Goal: Information Seeking & Learning: Learn about a topic

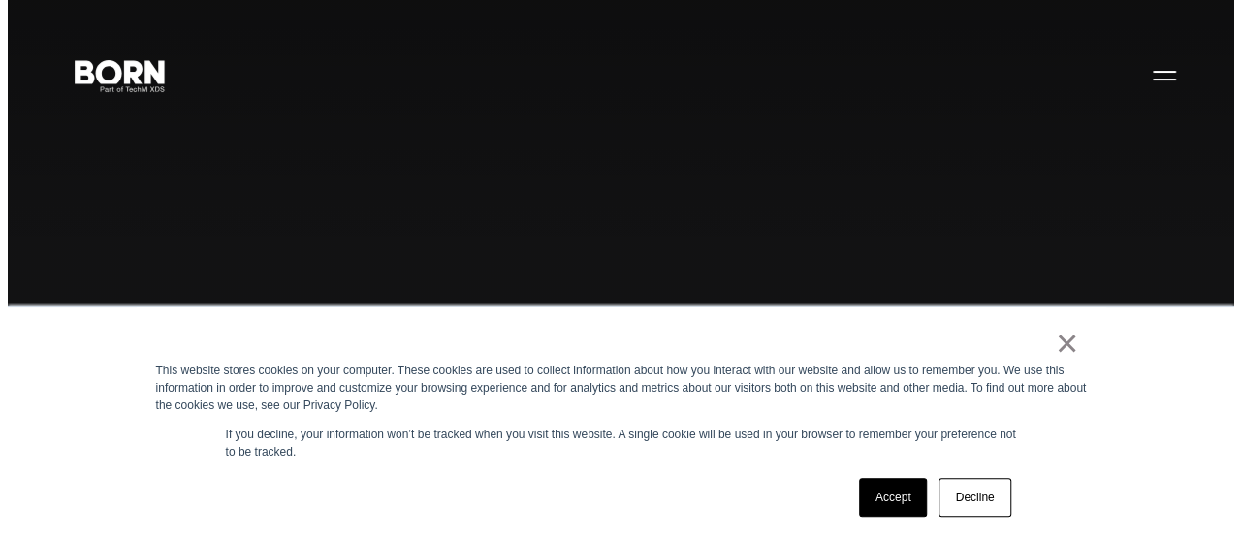
scroll to position [7, 0]
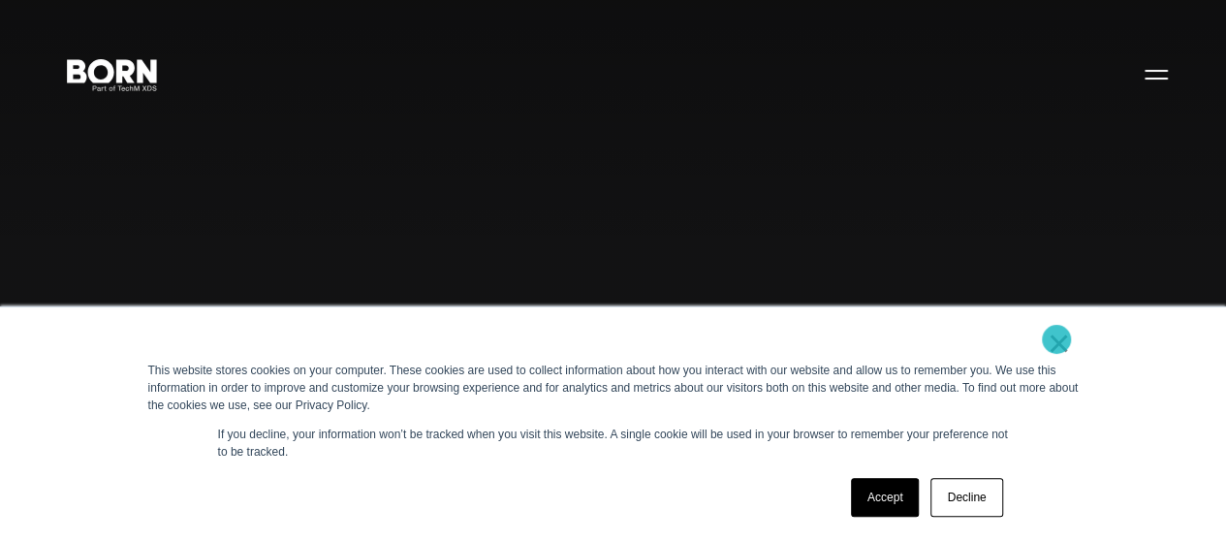
click at [1057, 339] on link "×" at bounding box center [1059, 342] width 23 height 17
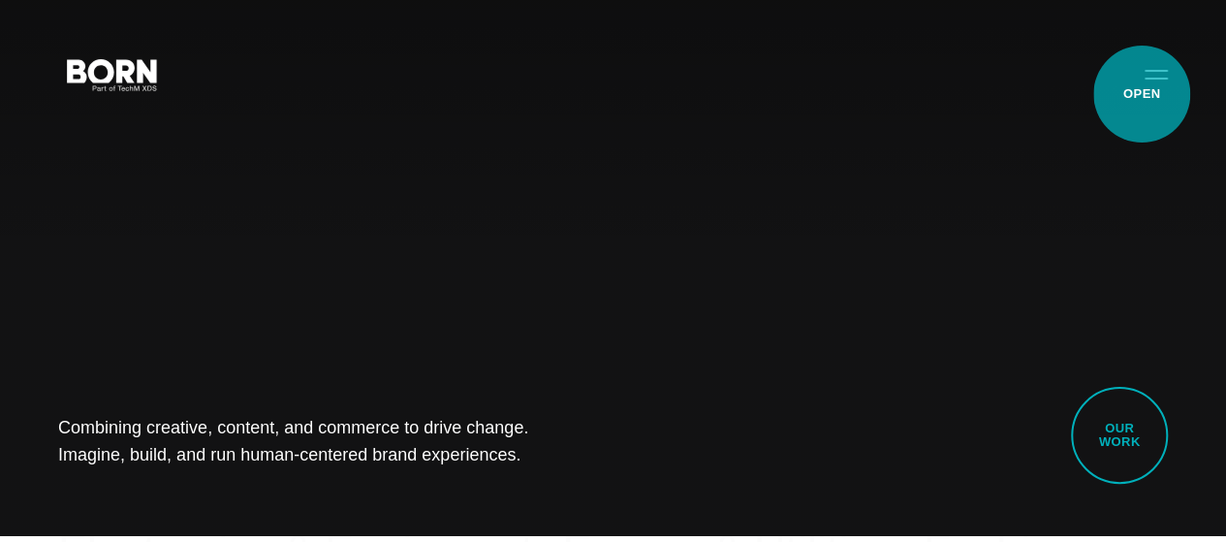
click at [1142, 94] on button "Primary Menu" at bounding box center [1156, 73] width 47 height 41
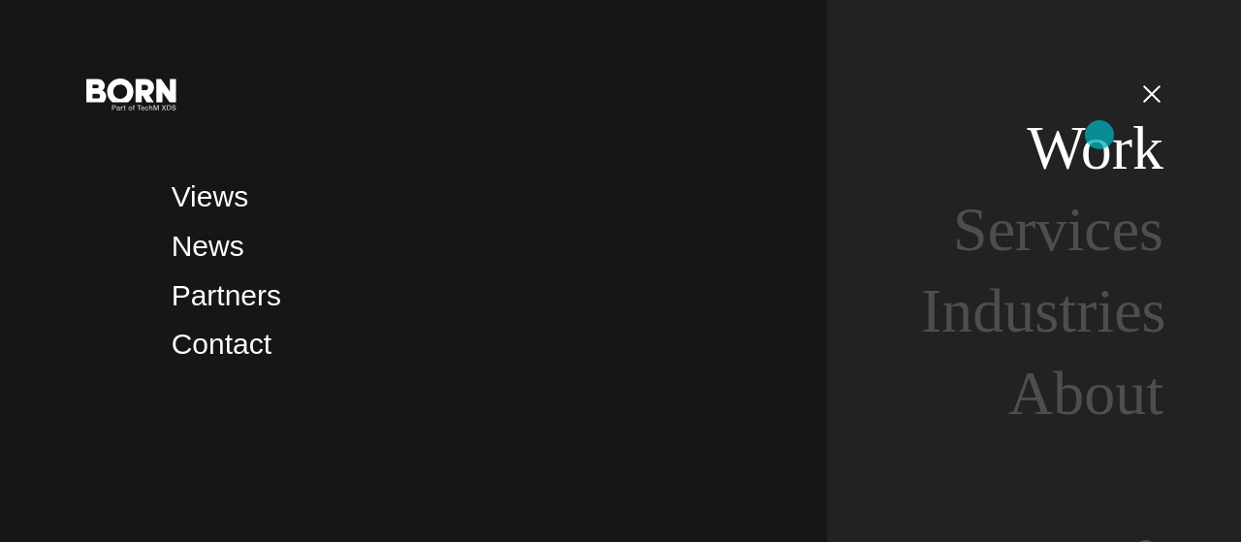
click at [1099, 135] on link "Work" at bounding box center [1095, 147] width 137 height 69
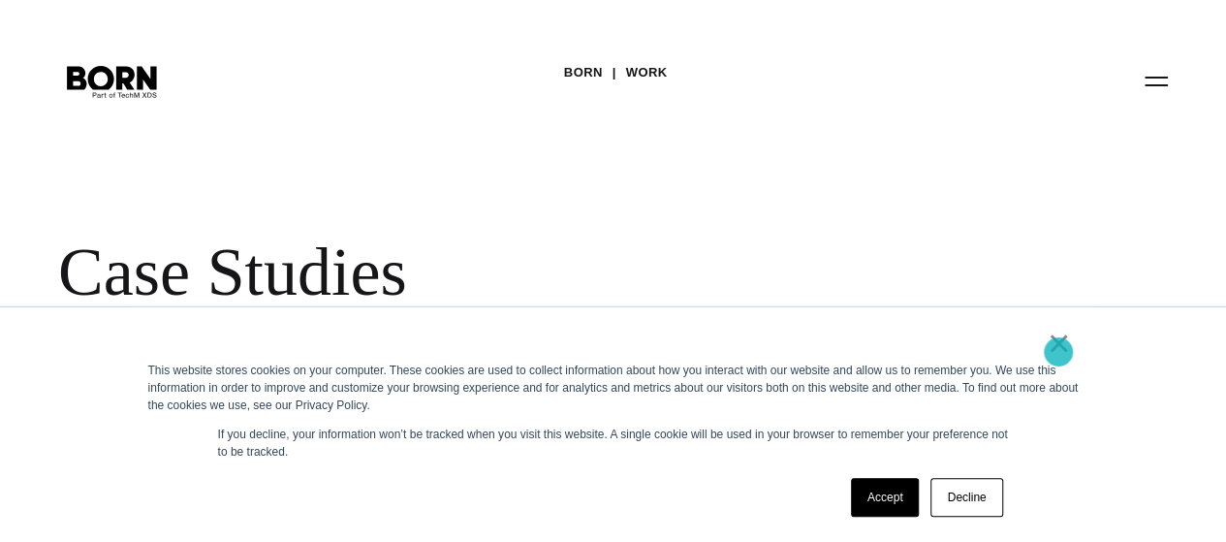
click at [1059, 352] on link "×" at bounding box center [1059, 342] width 23 height 17
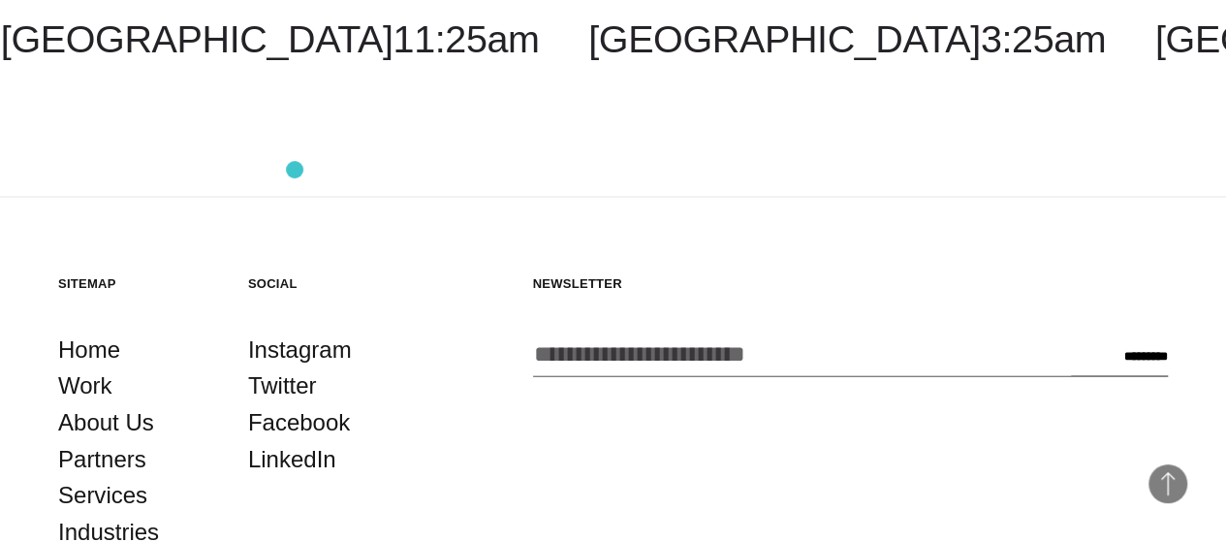
scroll to position [5563, 0]
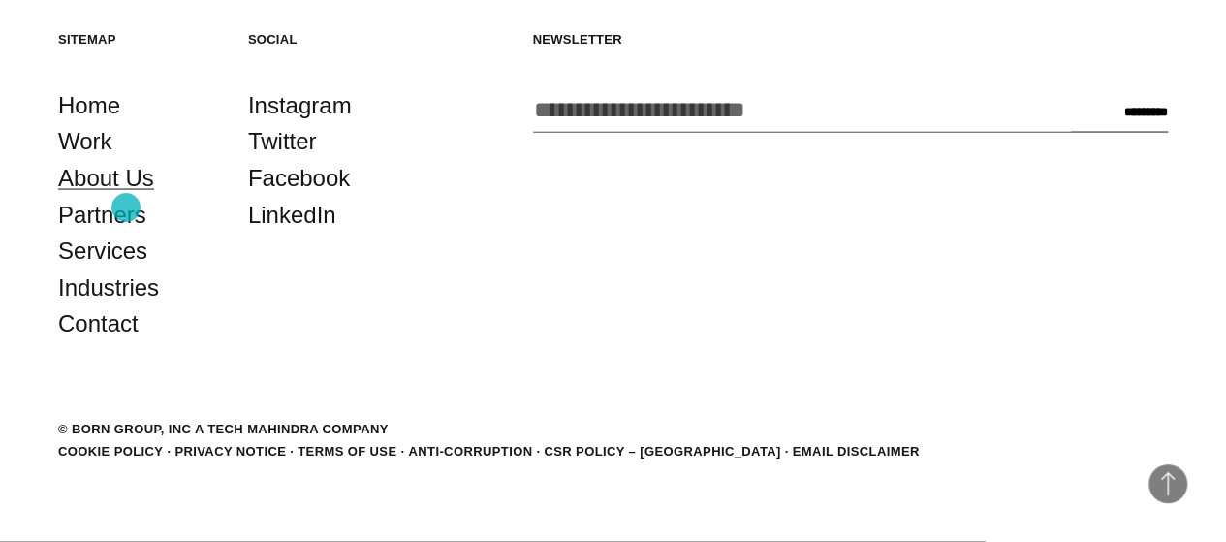
click at [126, 197] on link "About Us" at bounding box center [106, 178] width 96 height 37
click at [106, 197] on link "About Us" at bounding box center [106, 178] width 96 height 37
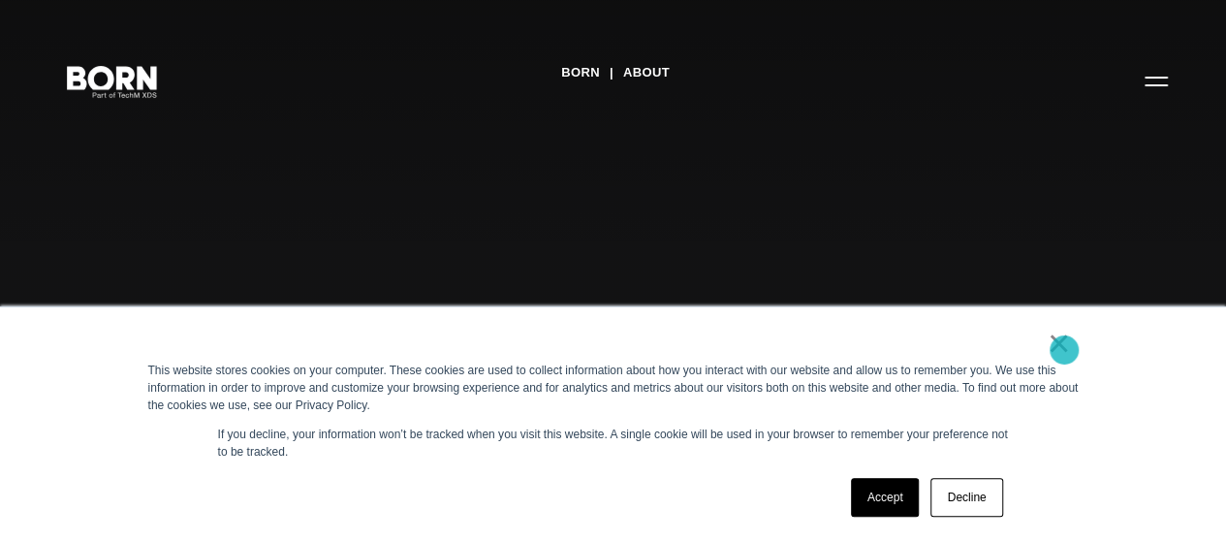
click at [1065, 350] on link "×" at bounding box center [1059, 342] width 23 height 17
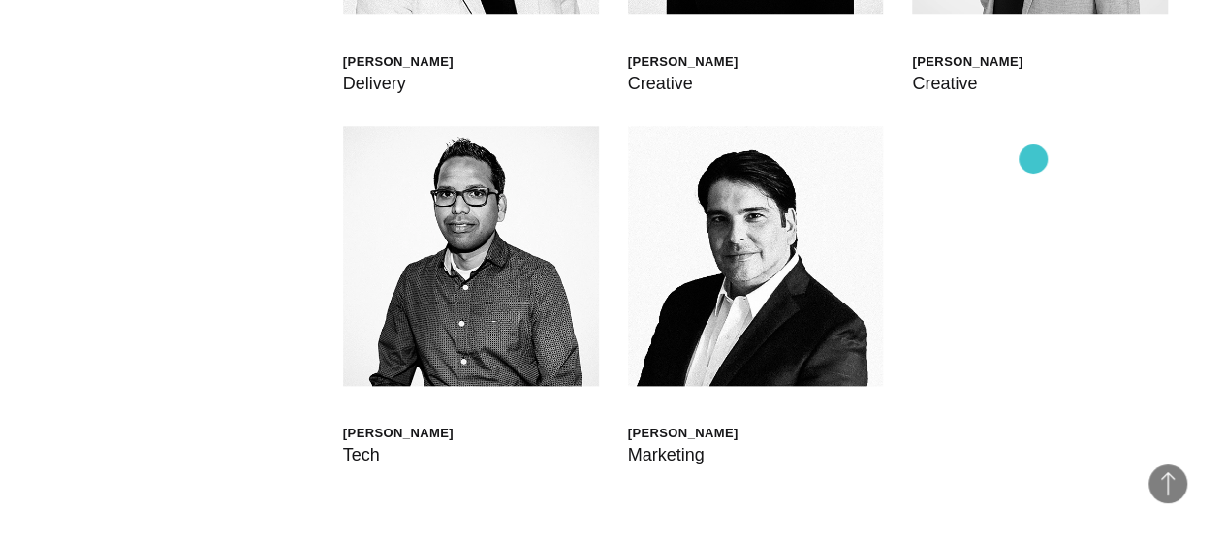
scroll to position [4422, 0]
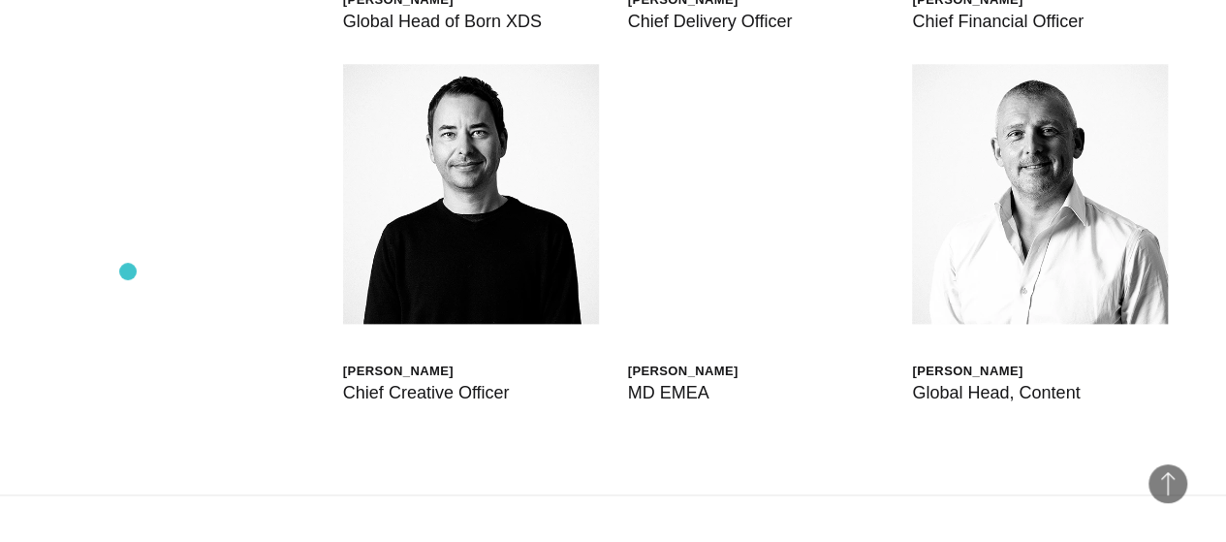
scroll to position [4730, 0]
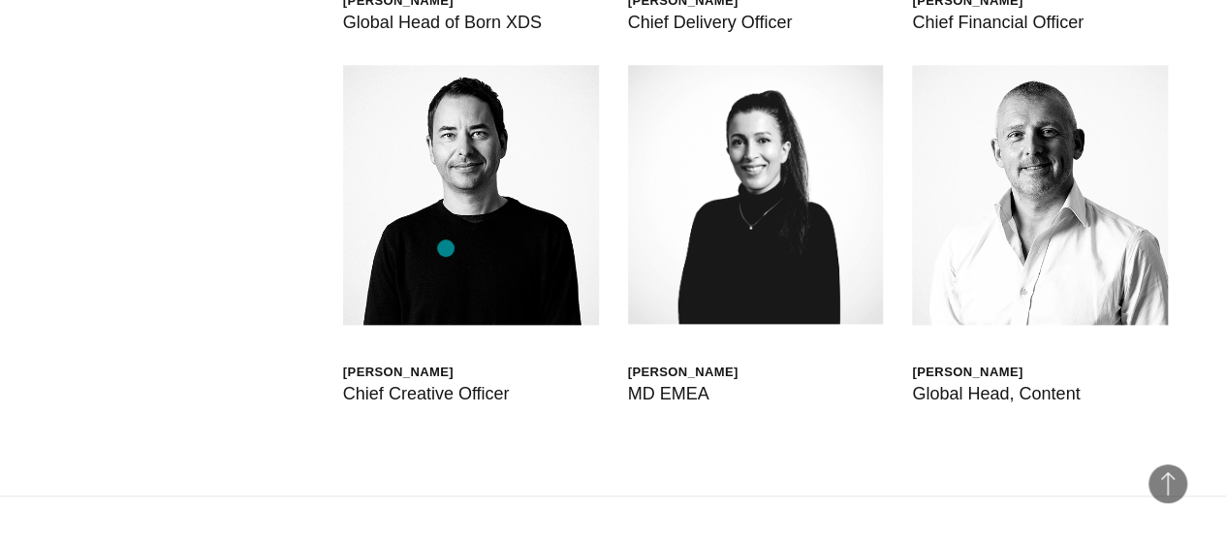
click at [423, 36] on div "Global Head of Born XDS" at bounding box center [442, 22] width 199 height 27
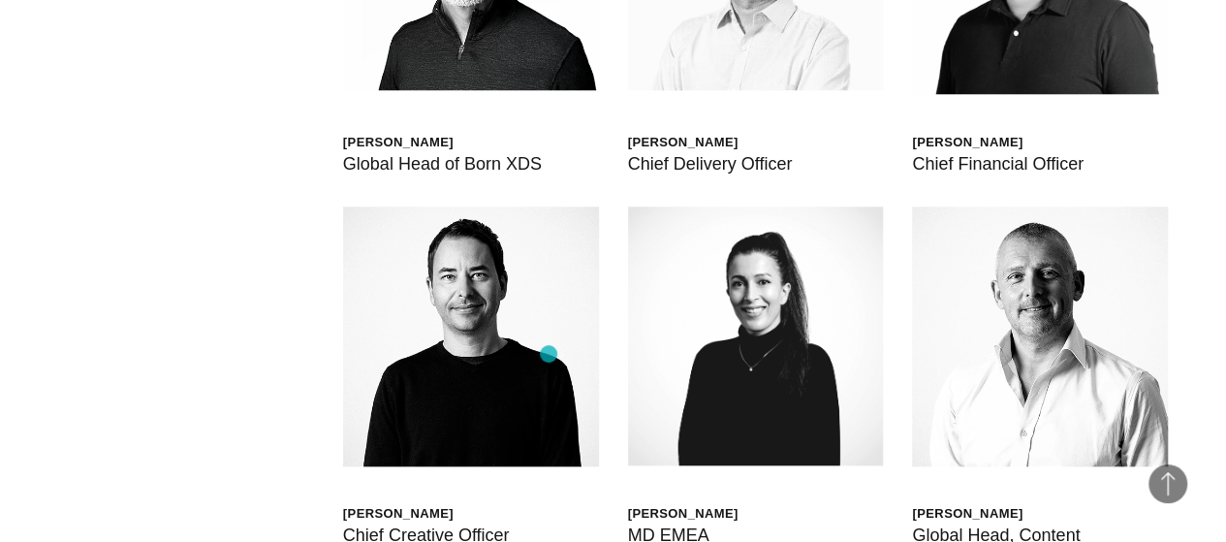
scroll to position [4590, 0]
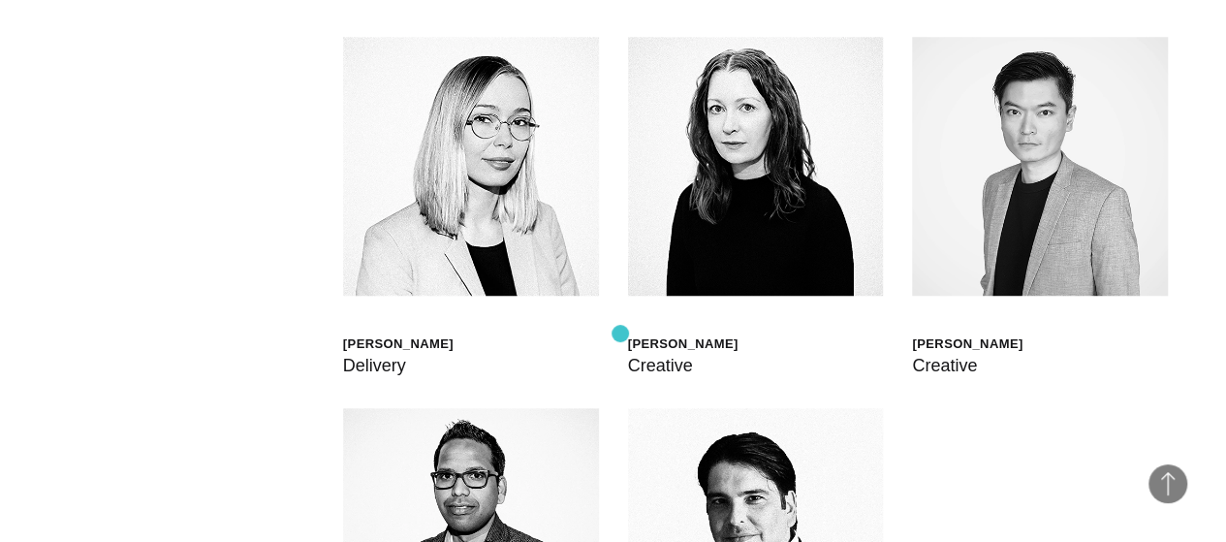
scroll to position [4385, 0]
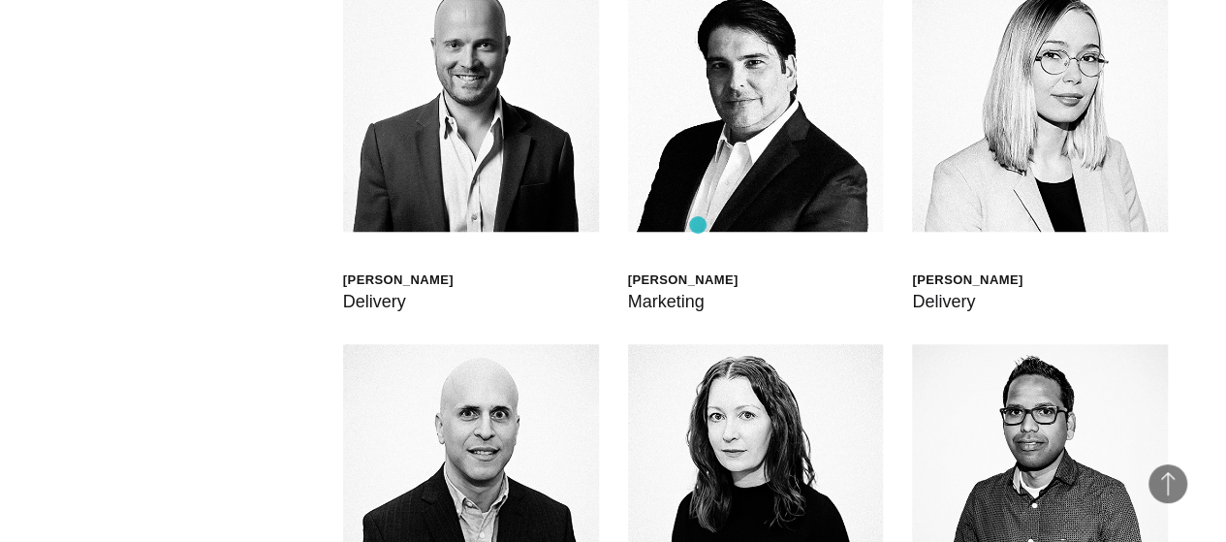
scroll to position [4450, 0]
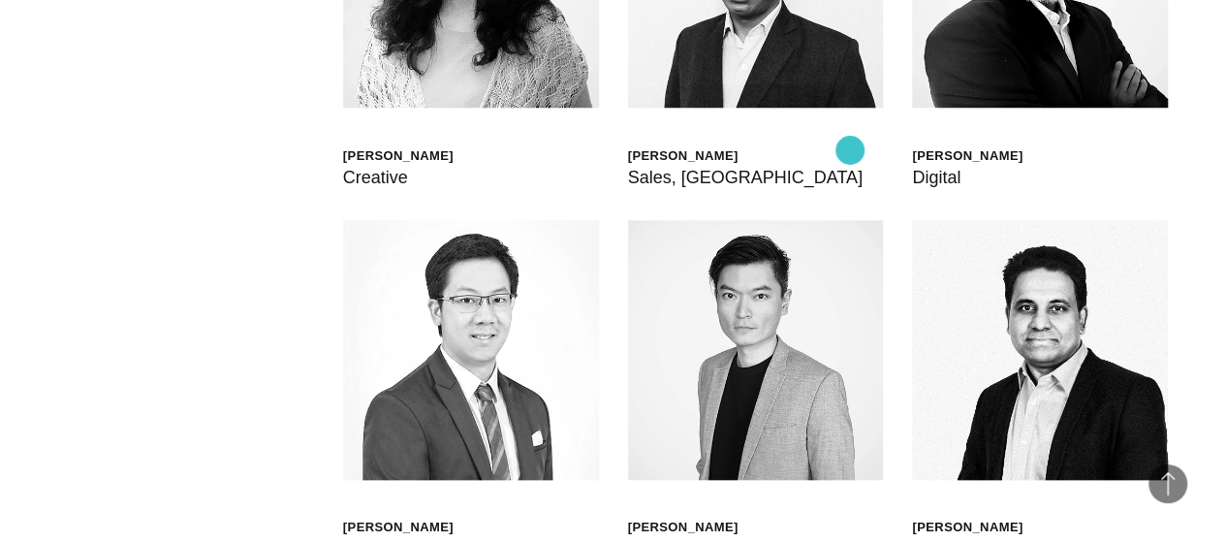
scroll to position [4577, 0]
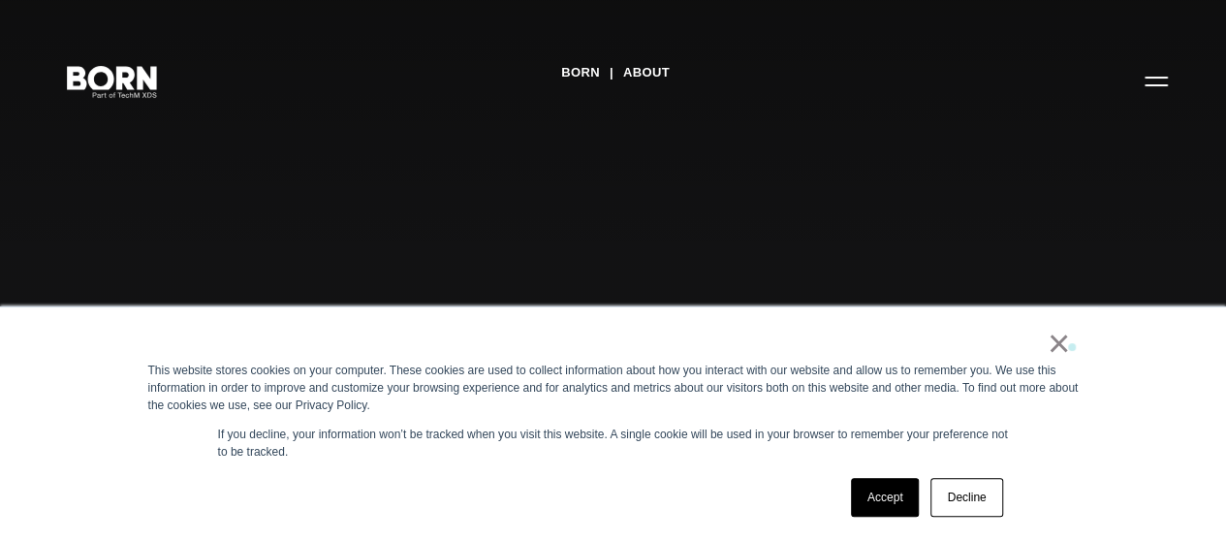
drag, startPoint x: 0, startPoint y: 0, endPoint x: 1072, endPoint y: 347, distance: 1127.1
click at [1072, 347] on div "× This website stores cookies on your computer. These cookies are used to colle…" at bounding box center [614, 424] width 970 height 235
click at [1063, 345] on link "×" at bounding box center [1059, 342] width 23 height 17
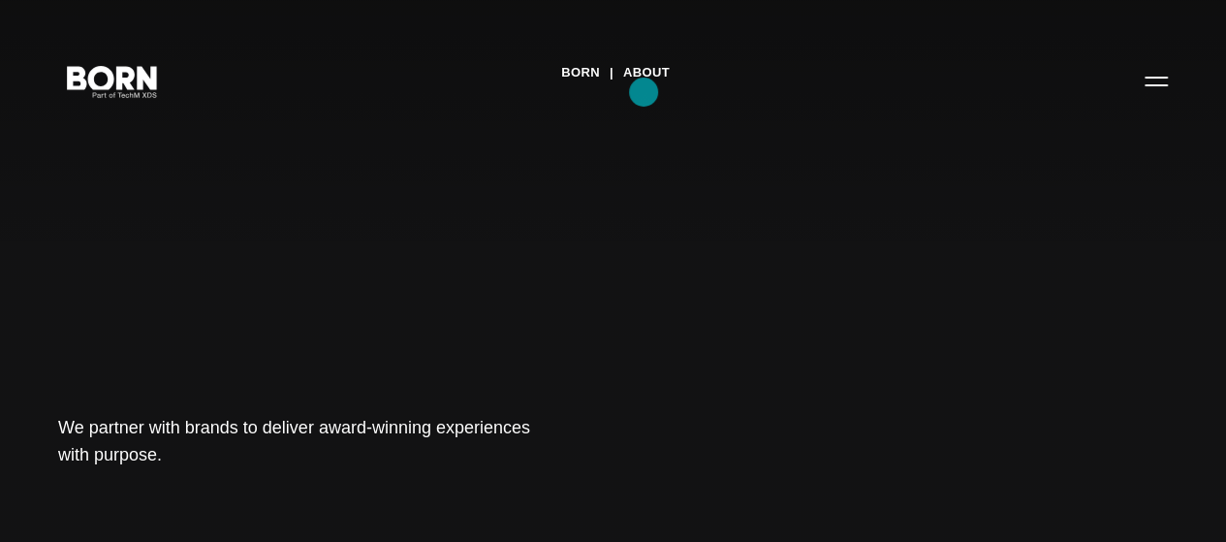
click at [644, 87] on link "About" at bounding box center [646, 72] width 47 height 29
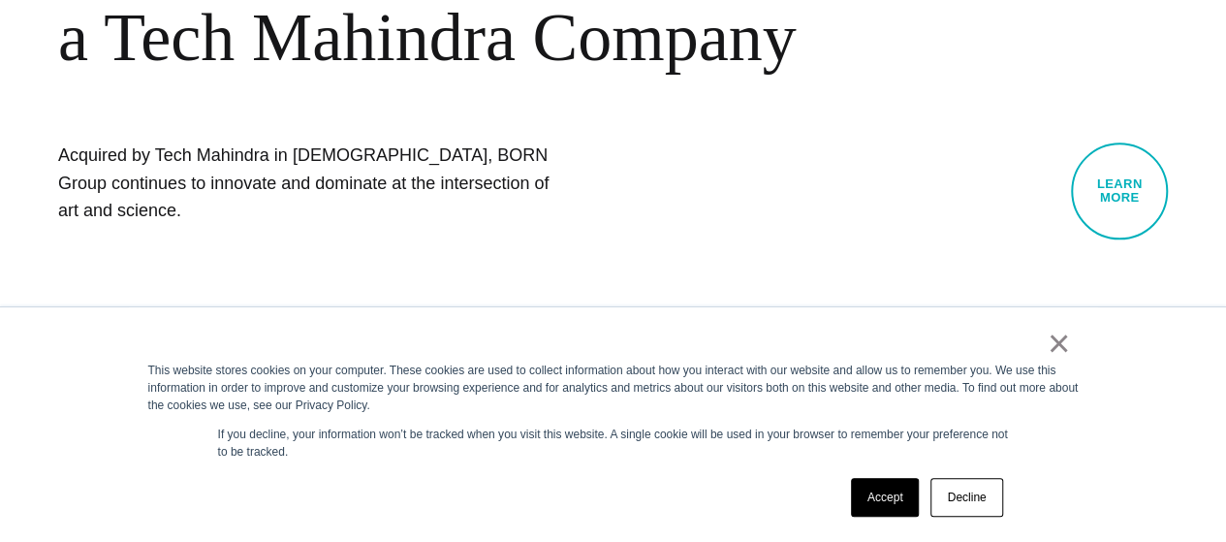
scroll to position [877, 0]
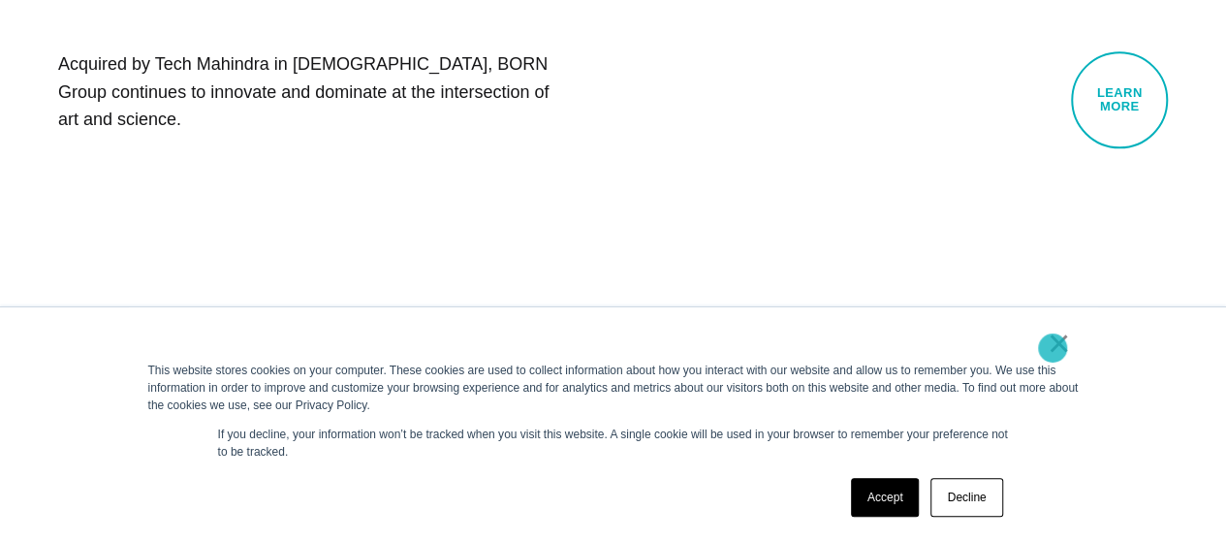
click at [1053, 348] on link "×" at bounding box center [1059, 342] width 23 height 17
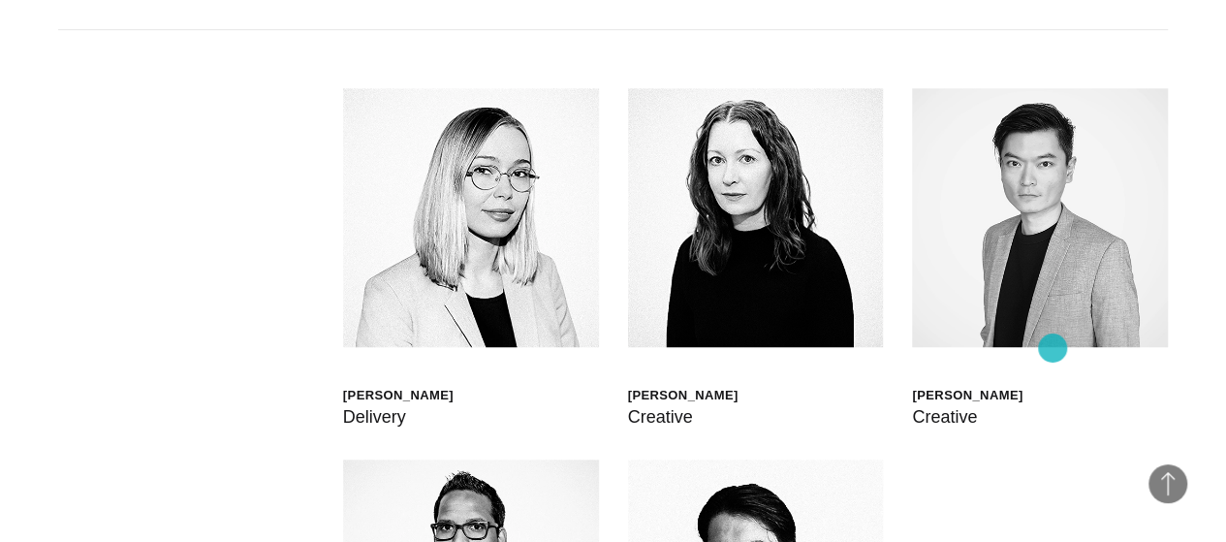
scroll to position [4337, 0]
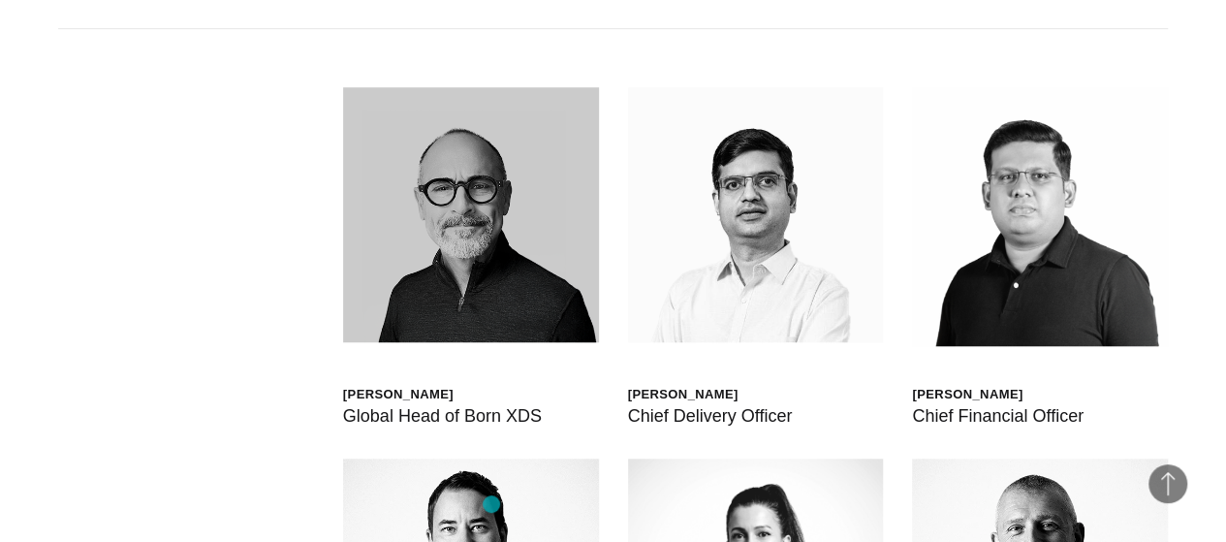
click at [492, 343] on img at bounding box center [471, 215] width 256 height 256
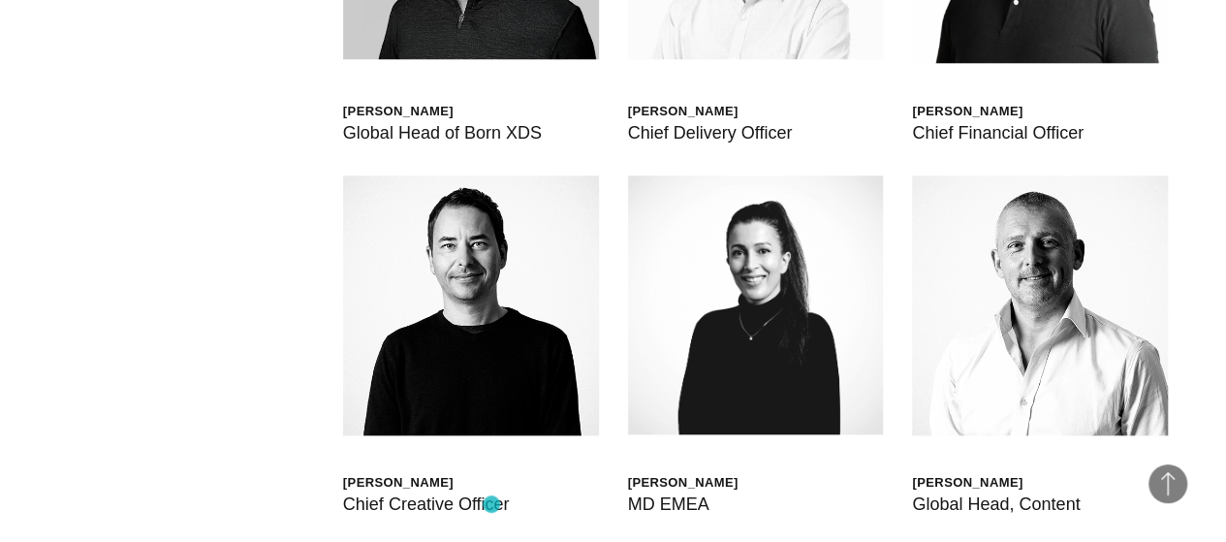
scroll to position [4659, 0]
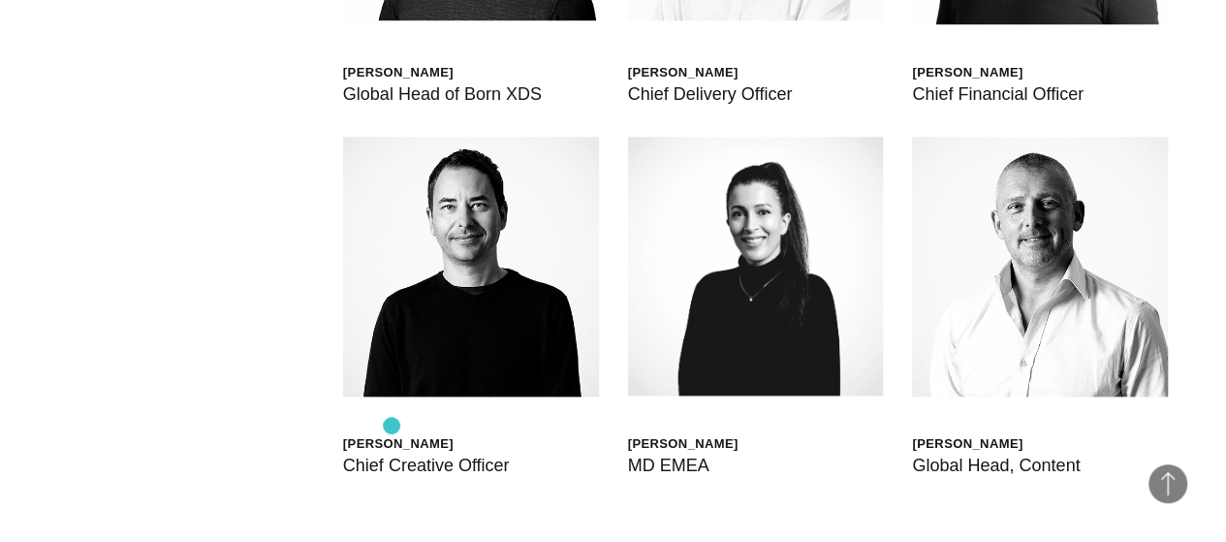
click at [392, 108] on div "Global Head of Born XDS" at bounding box center [442, 93] width 199 height 27
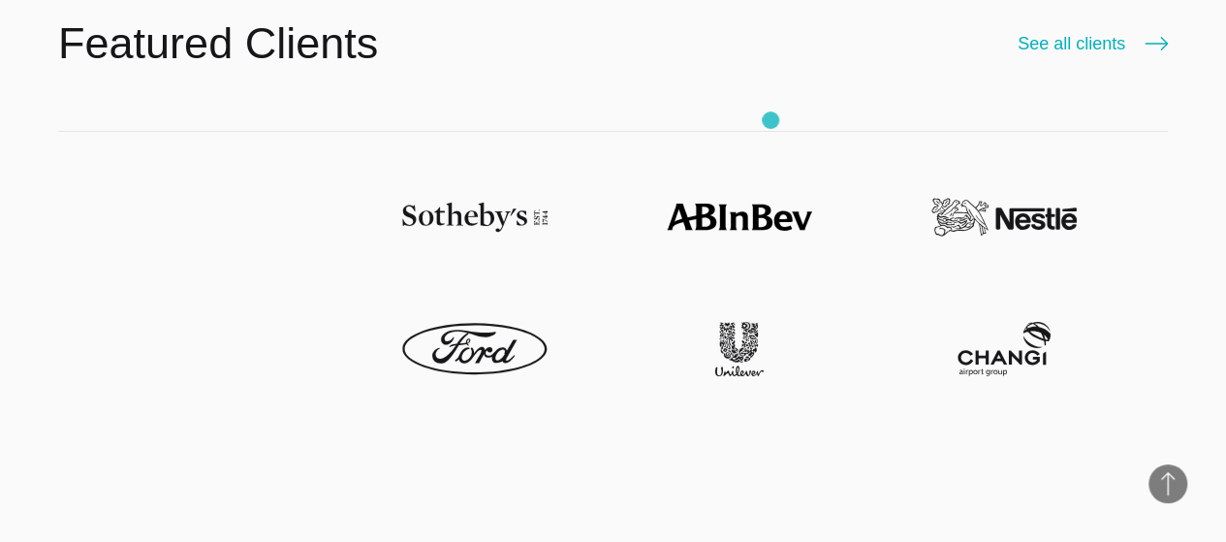
scroll to position [3521, 0]
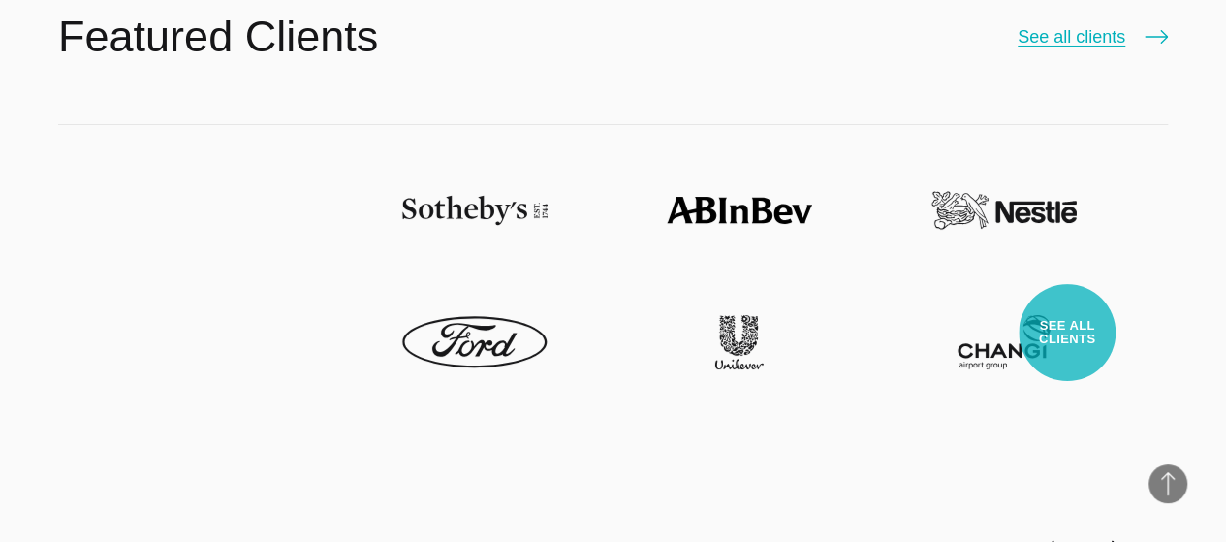
click at [1067, 50] on link "See all clients" at bounding box center [1093, 36] width 150 height 27
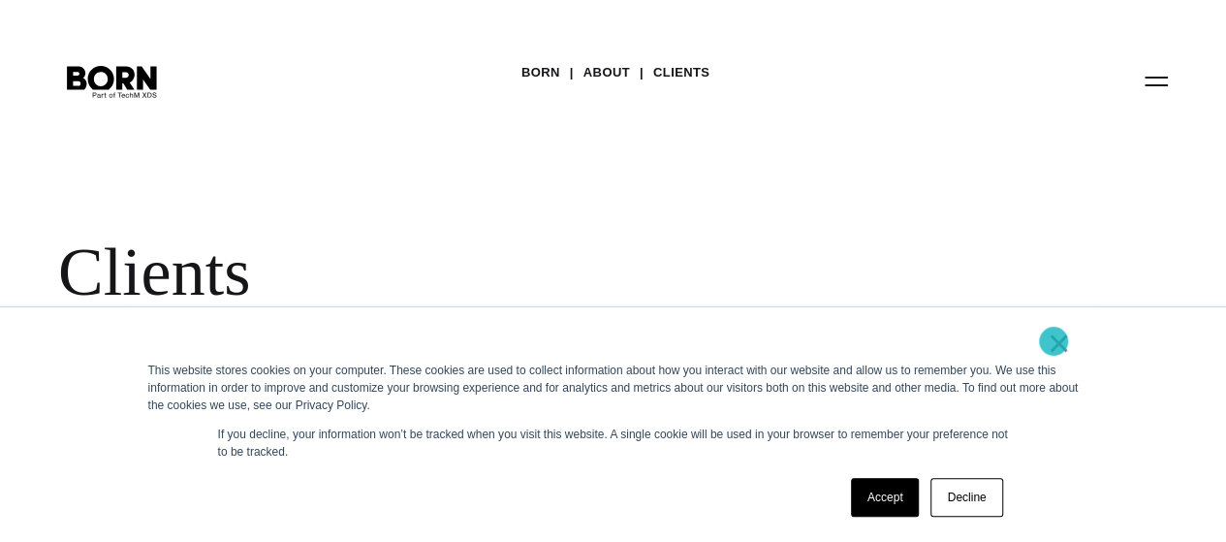
click at [1054, 341] on link "×" at bounding box center [1059, 342] width 23 height 17
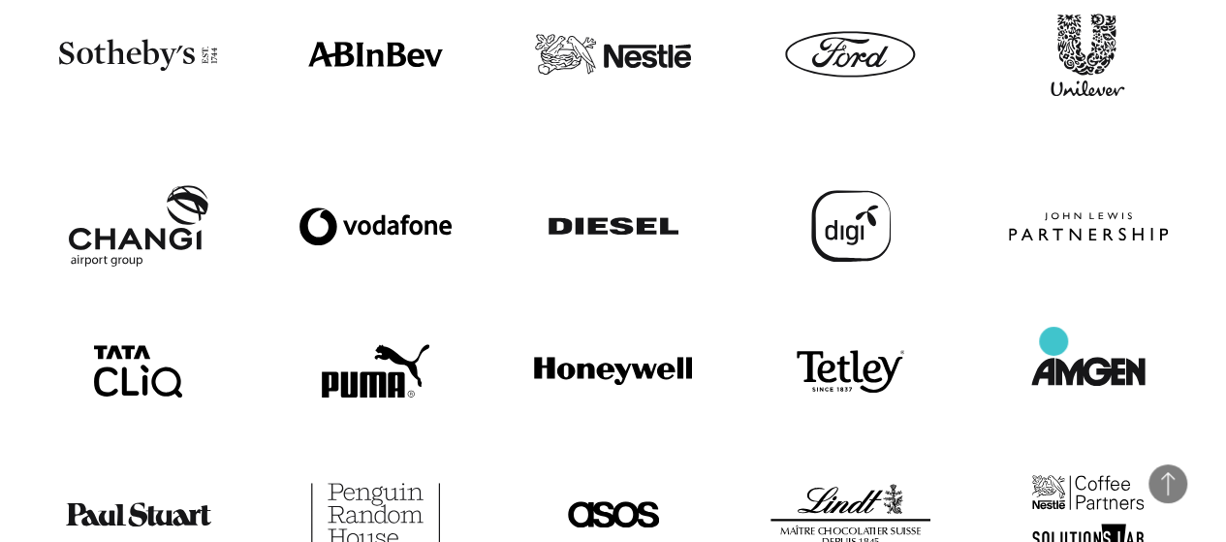
scroll to position [524, 0]
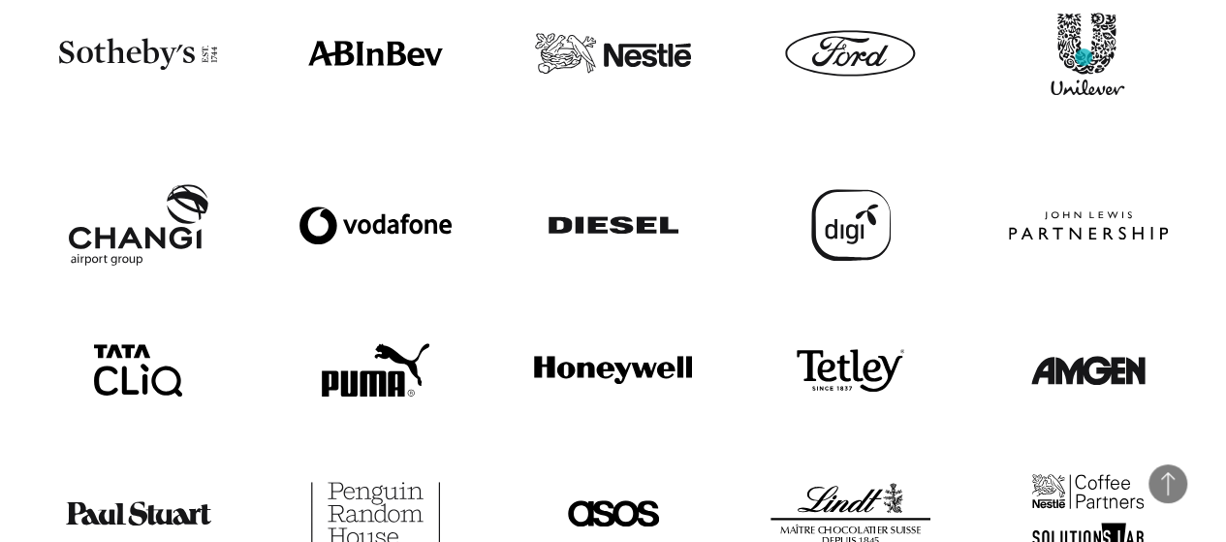
click at [1084, 57] on img at bounding box center [1088, 54] width 75 height 82
click at [1068, 94] on img at bounding box center [1088, 54] width 75 height 82
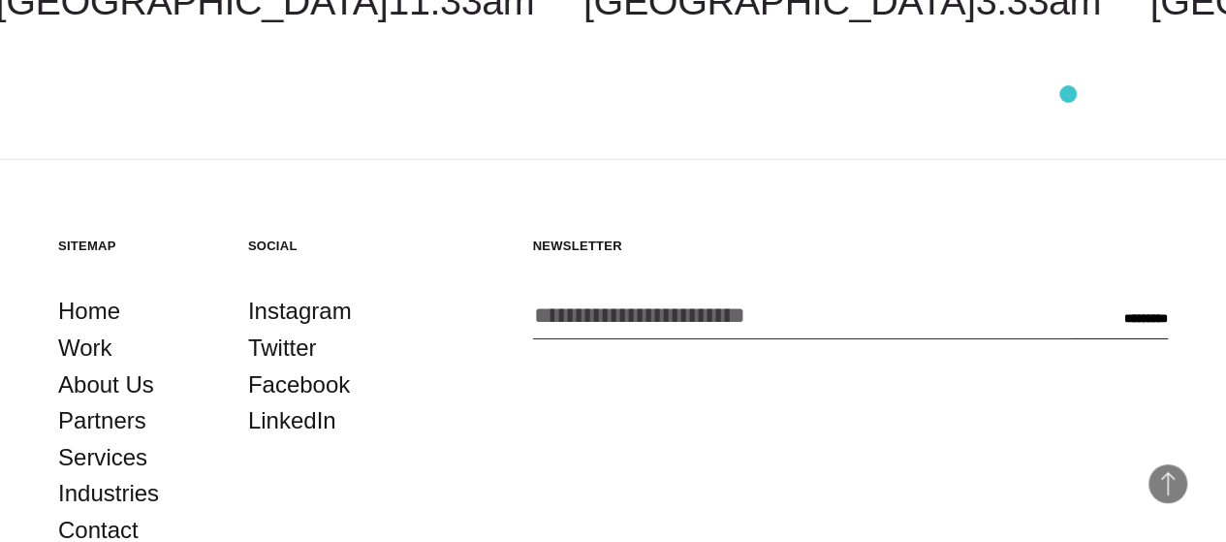
scroll to position [2959, 0]
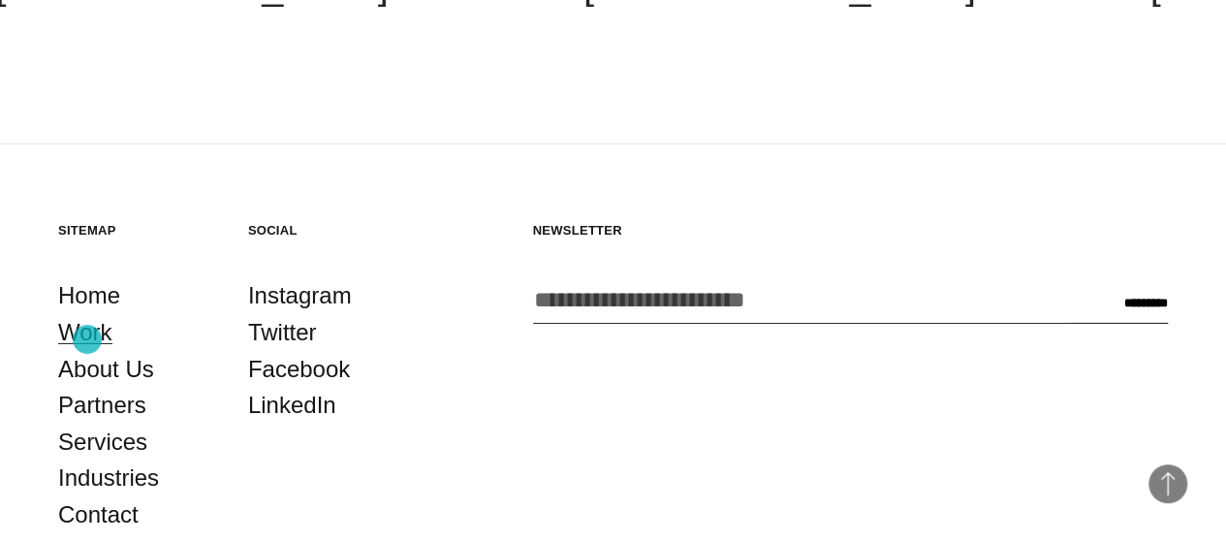
click at [87, 339] on link "Work" at bounding box center [85, 332] width 54 height 37
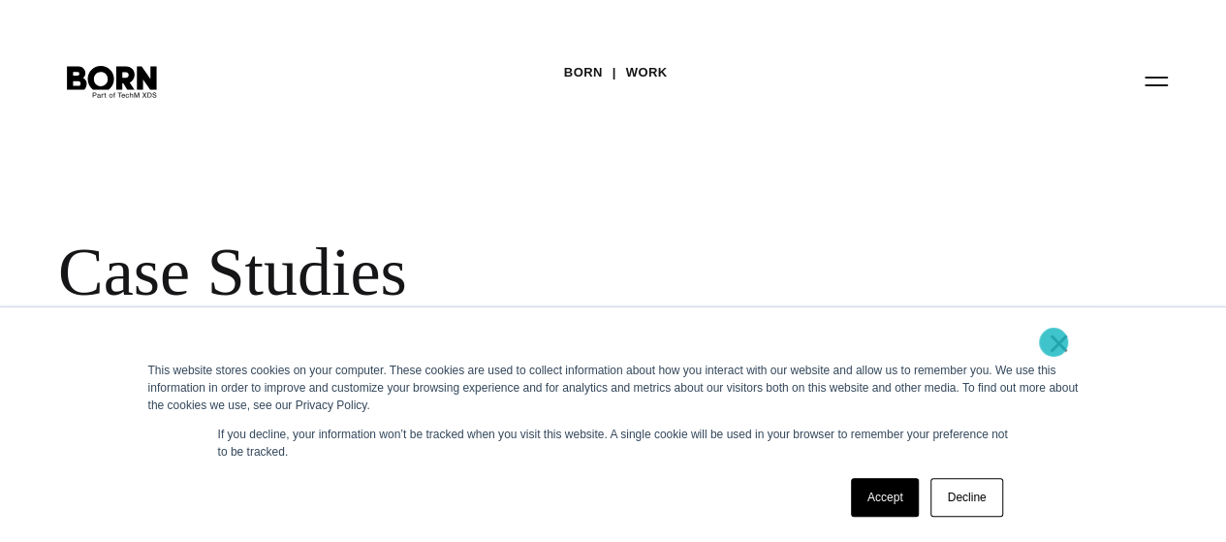
click at [1054, 342] on link "×" at bounding box center [1059, 342] width 23 height 17
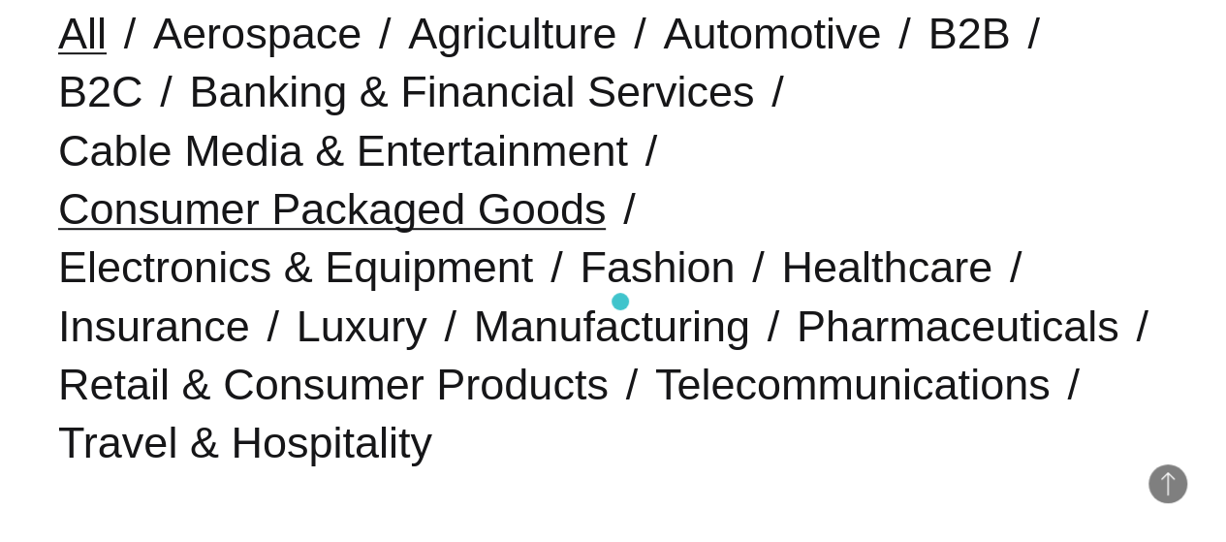
scroll to position [549, 0]
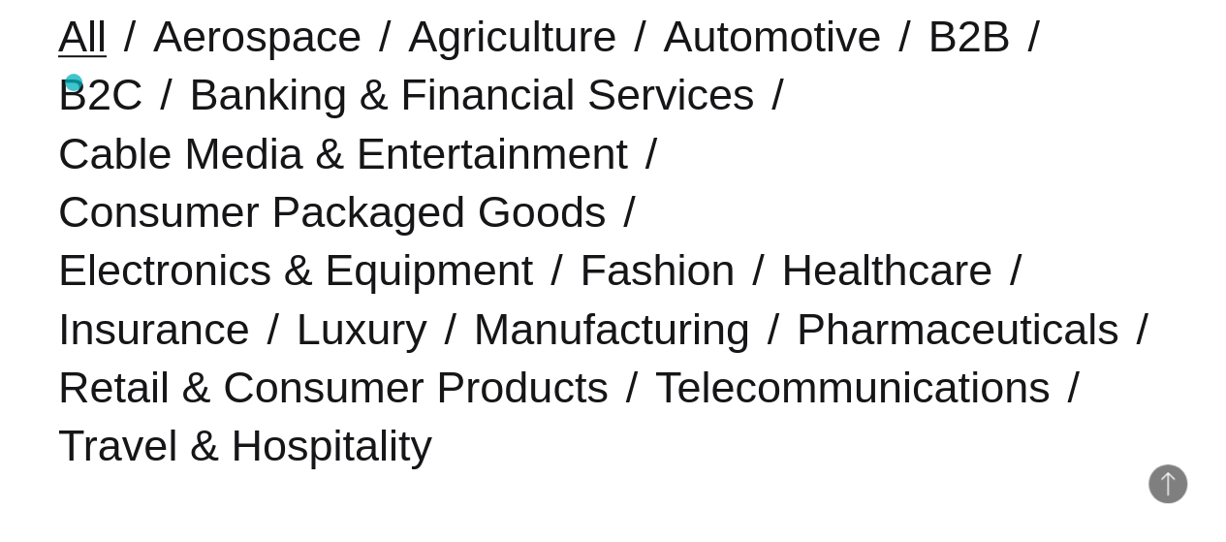
click at [74, 82] on div "All Aerospace Agriculture Automotive B2B B2C Banking & Financial Services Cable…" at bounding box center [613, 241] width 1226 height 622
click at [89, 61] on link "All" at bounding box center [82, 36] width 48 height 49
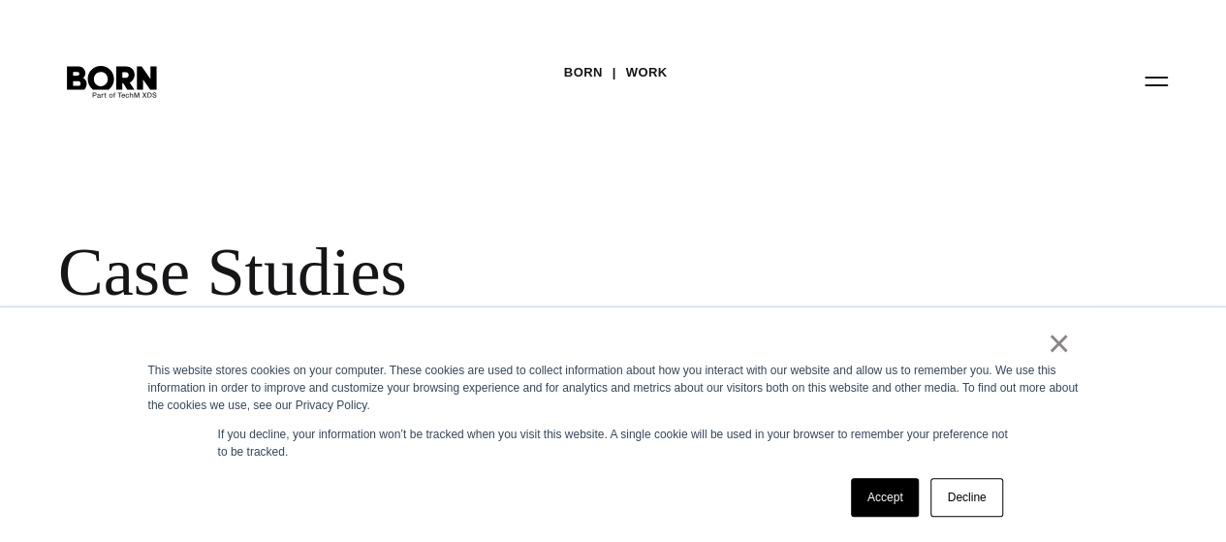
scroll to position [72, 0]
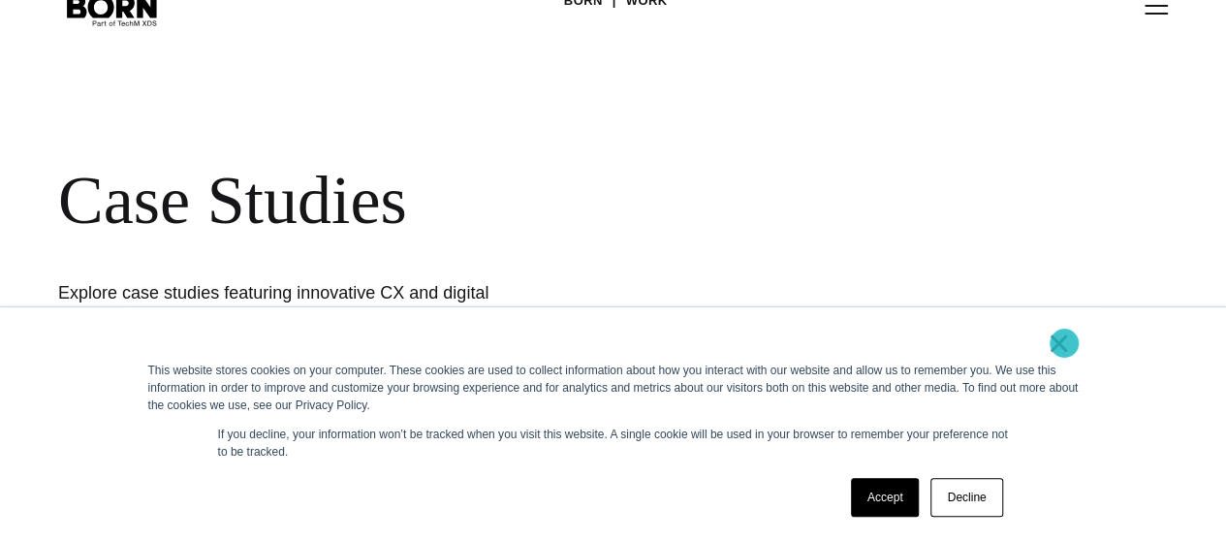
click at [1065, 343] on link "×" at bounding box center [1059, 342] width 23 height 17
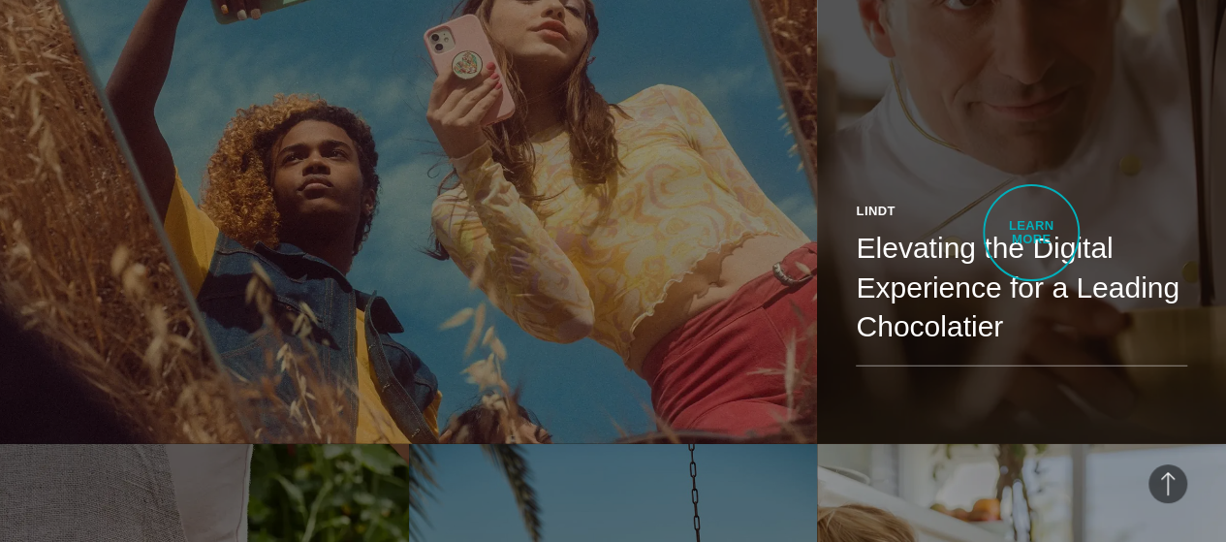
scroll to position [2729, 0]
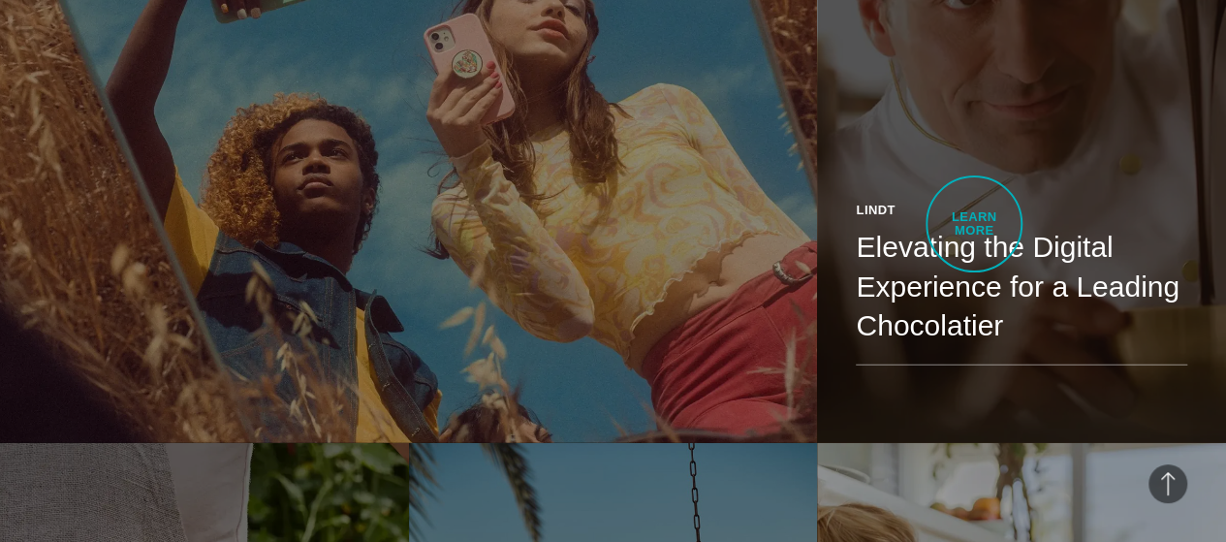
click at [974, 228] on h2 "Elevating the Digital Experience for a Leading Chocolatier" at bounding box center [1022, 286] width 332 height 117
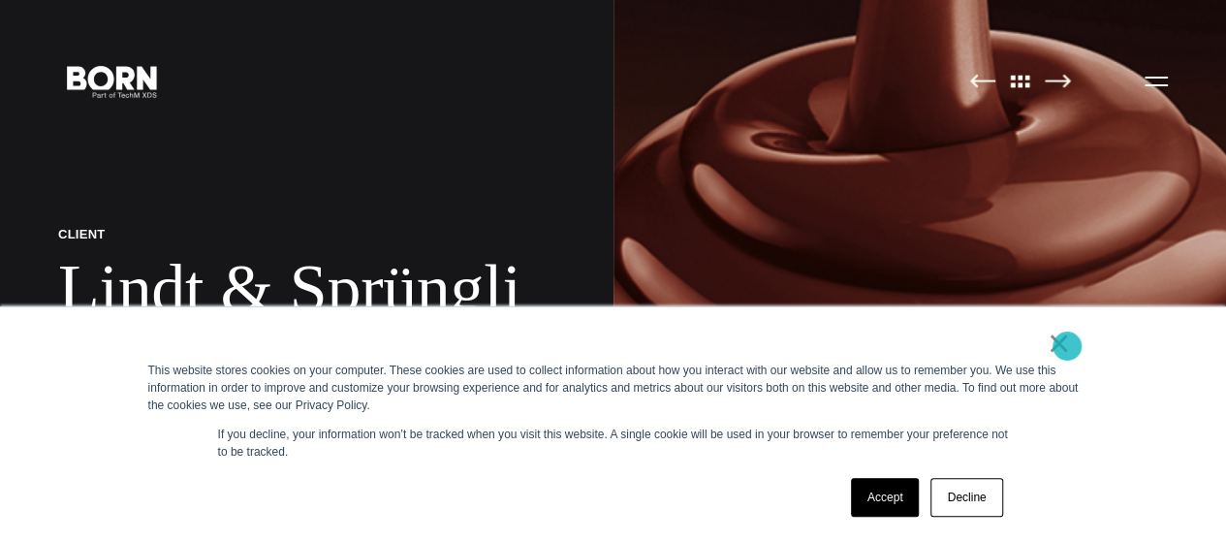
click at [1067, 346] on link "×" at bounding box center [1059, 342] width 23 height 17
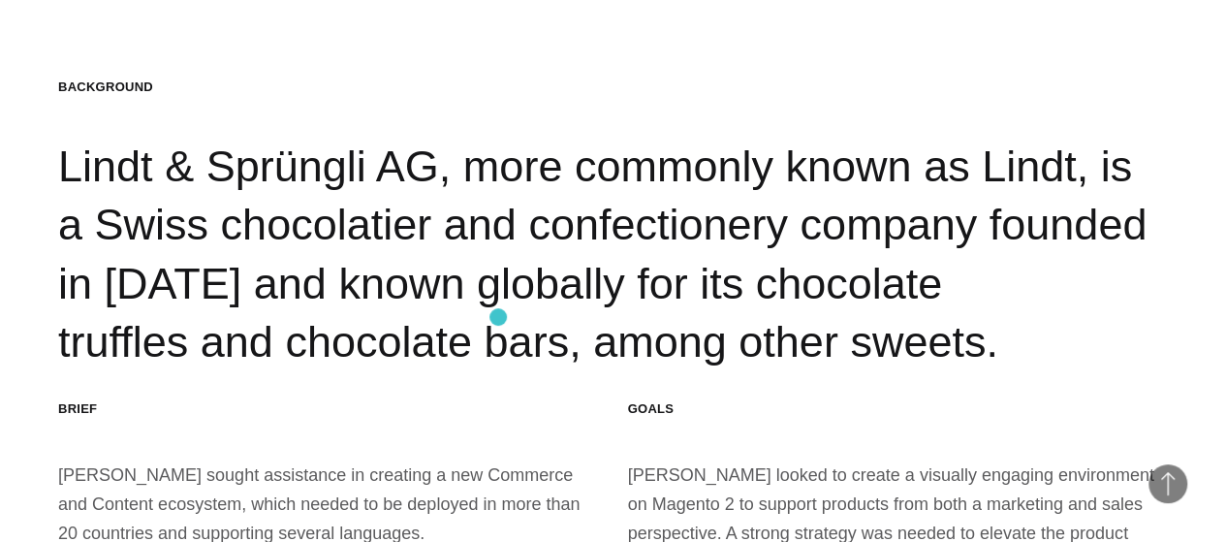
scroll to position [2060, 0]
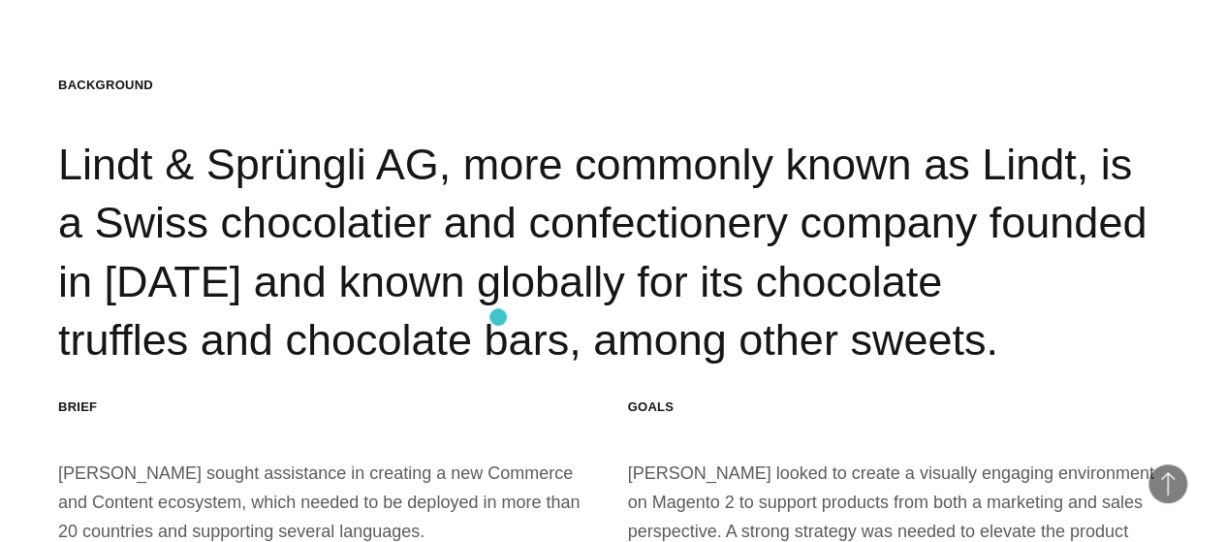
click at [498, 317] on div "Background Lindt & Sprüngli AG, more commonly known as Lindt, is a Swiss chocol…" at bounding box center [613, 224] width 1110 height 294
click at [496, 317] on div "Background Lindt & Sprüngli AG, more commonly known as Lindt, is a Swiss chocol…" at bounding box center [613, 224] width 1110 height 294
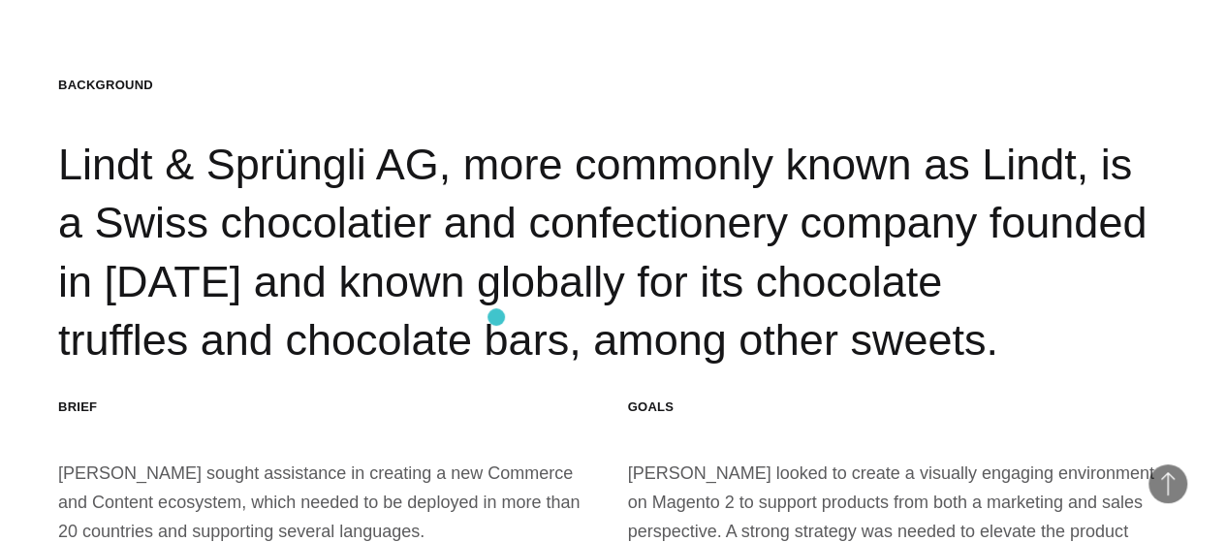
click at [496, 317] on div "Background Lindt & Sprüngli AG, more commonly known as Lindt, is a Swiss chocol…" at bounding box center [613, 224] width 1110 height 294
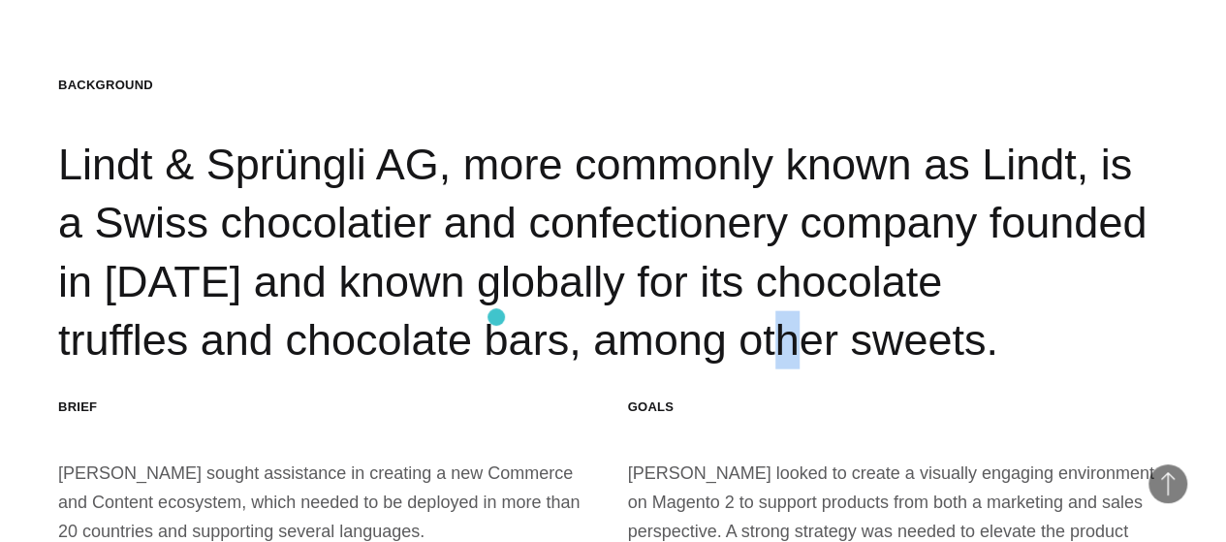
click at [496, 317] on div "Background Lindt & Sprüngli AG, more commonly known as Lindt, is a Swiss chocol…" at bounding box center [613, 224] width 1110 height 294
click at [617, 296] on div "Background Lindt & Sprüngli AG, more commonly known as Lindt, is a Swiss chocol…" at bounding box center [613, 224] width 1110 height 294
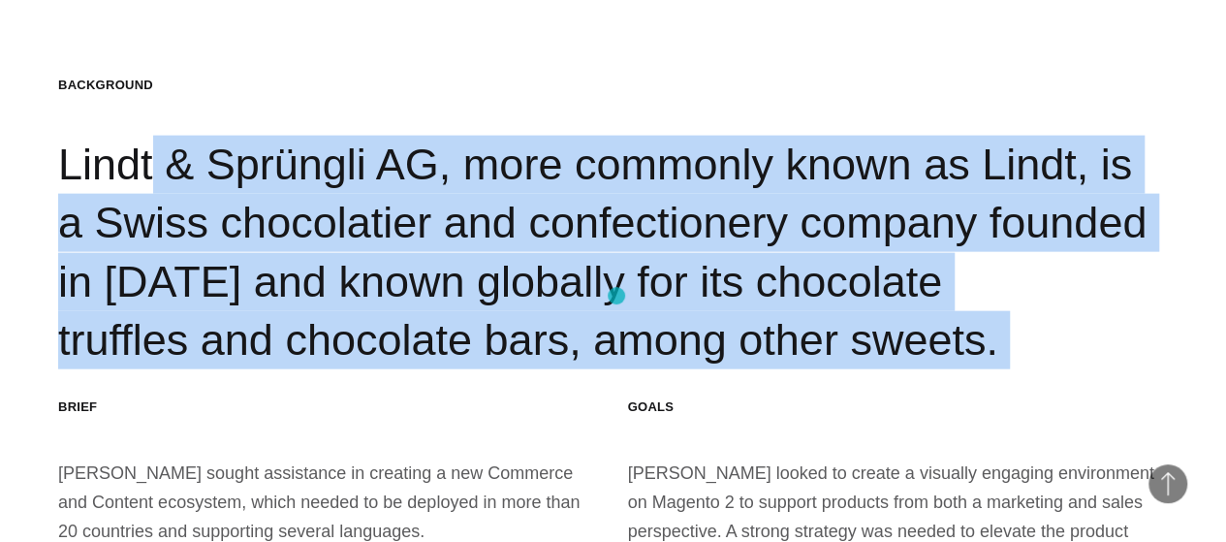
click at [617, 296] on div "Background Lindt & Sprüngli AG, more commonly known as Lindt, is a Swiss chocol…" at bounding box center [613, 224] width 1110 height 294
click at [704, 94] on div "Background Lindt & Sprüngli AG, more commonly known as Lindt, is a Swiss chocol…" at bounding box center [613, 224] width 1110 height 294
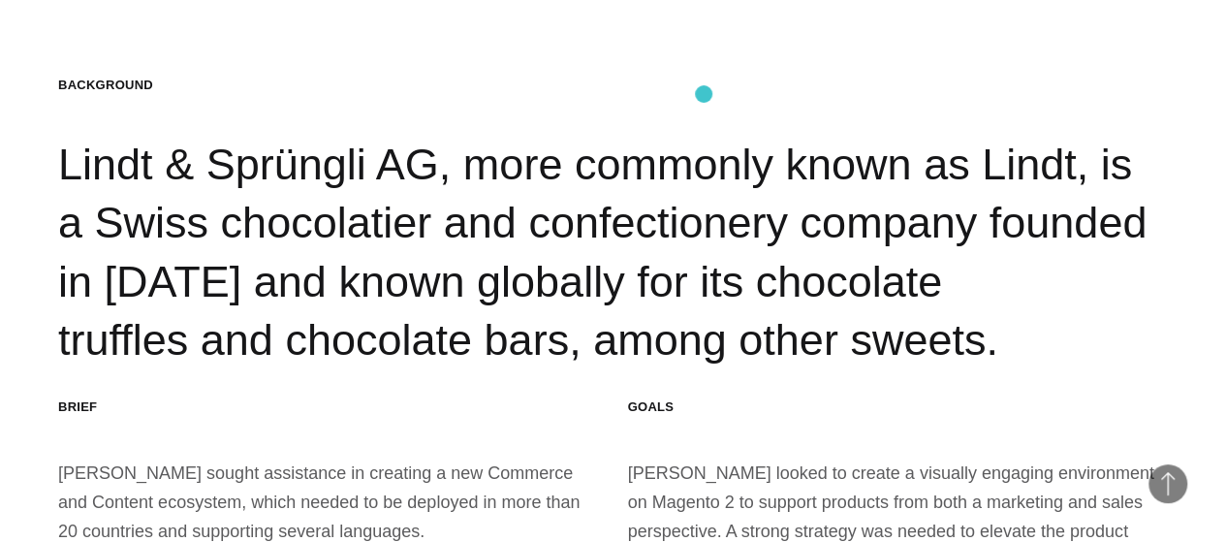
click at [704, 94] on div "Background Lindt & Sprüngli AG, more commonly known as Lindt, is a Swiss chocol…" at bounding box center [613, 224] width 1110 height 294
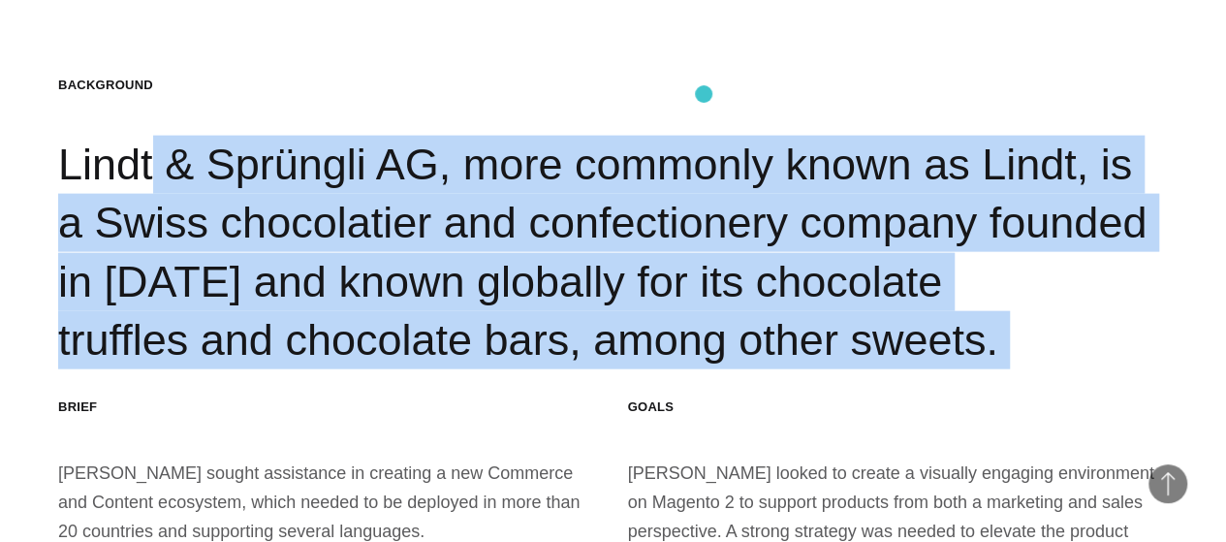
click at [704, 94] on div "Background Lindt & Sprüngli AG, more commonly known as Lindt, is a Swiss chocol…" at bounding box center [613, 224] width 1110 height 294
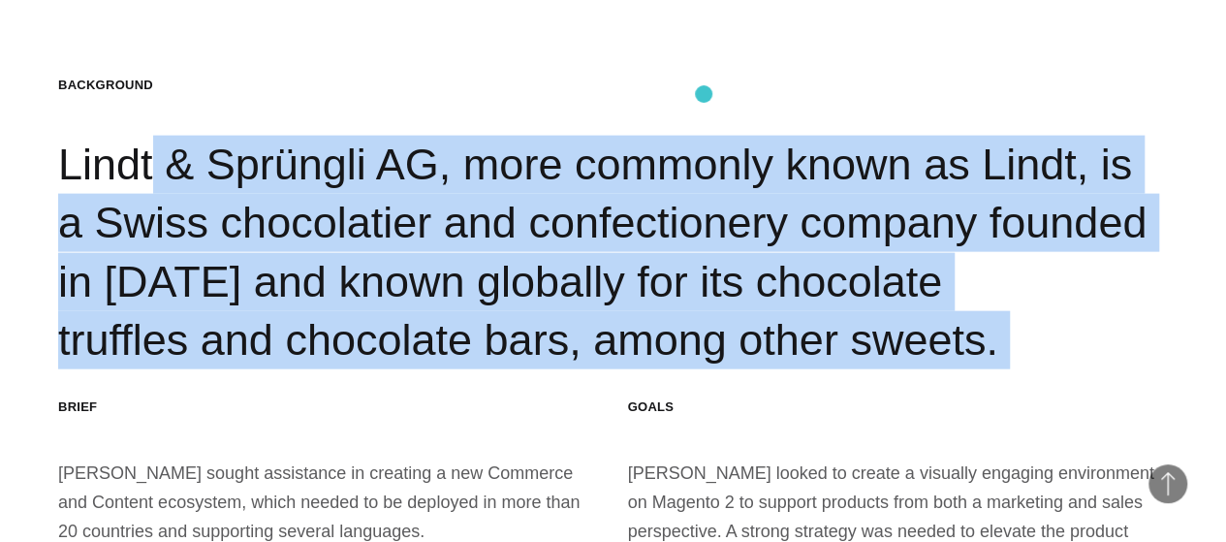
click at [704, 94] on div "Background Lindt & Sprüngli AG, more commonly known as Lindt, is a Swiss chocol…" at bounding box center [613, 224] width 1110 height 294
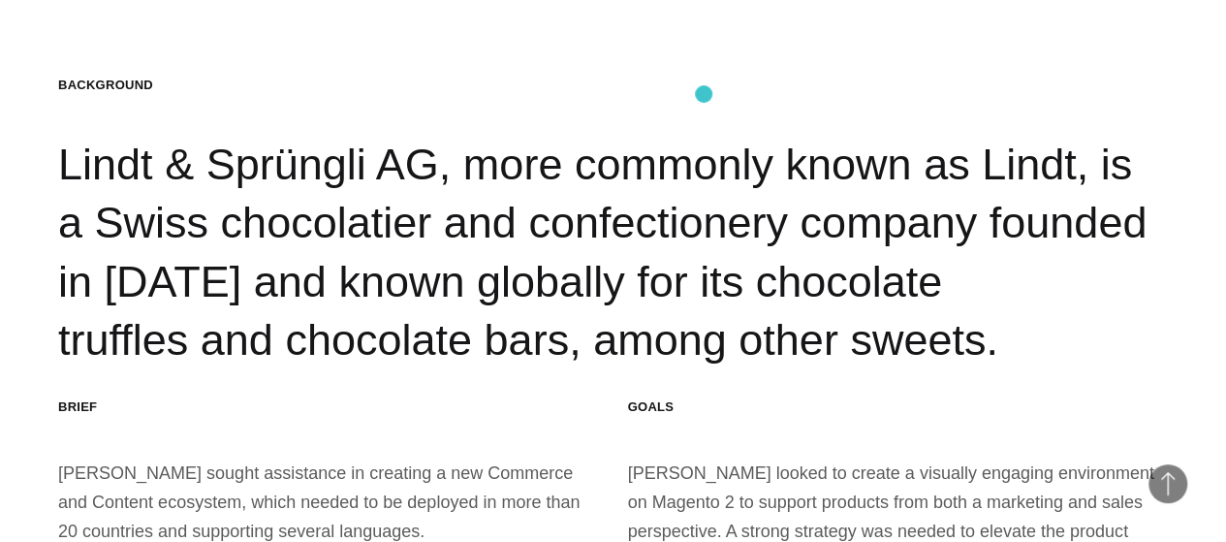
click at [704, 94] on div "Background Lindt & Sprüngli AG, more commonly known as Lindt, is a Swiss chocol…" at bounding box center [613, 224] width 1110 height 294
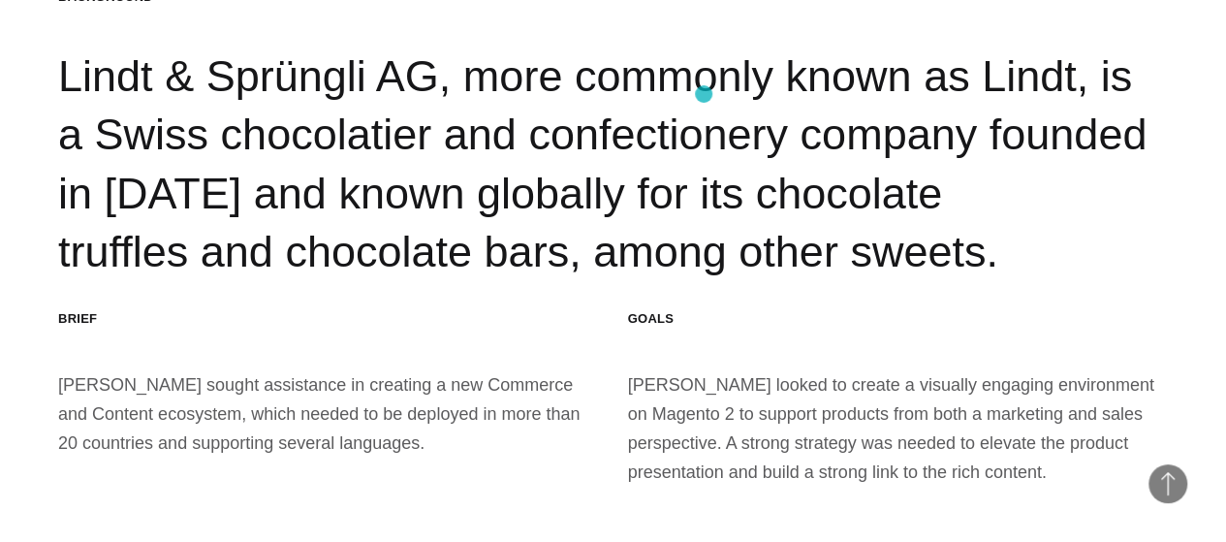
scroll to position [2149, 0]
click at [704, 94] on div "Background Lindt & Sprüngli AG, more commonly known as Lindt, is a Swiss chocol…" at bounding box center [613, 134] width 1110 height 294
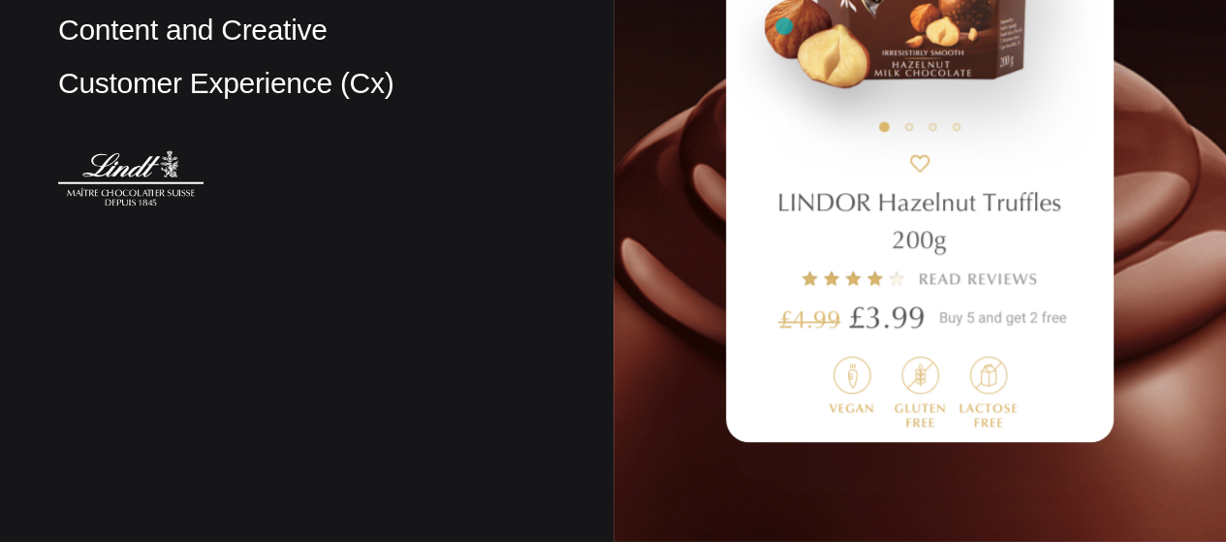
scroll to position [0, 0]
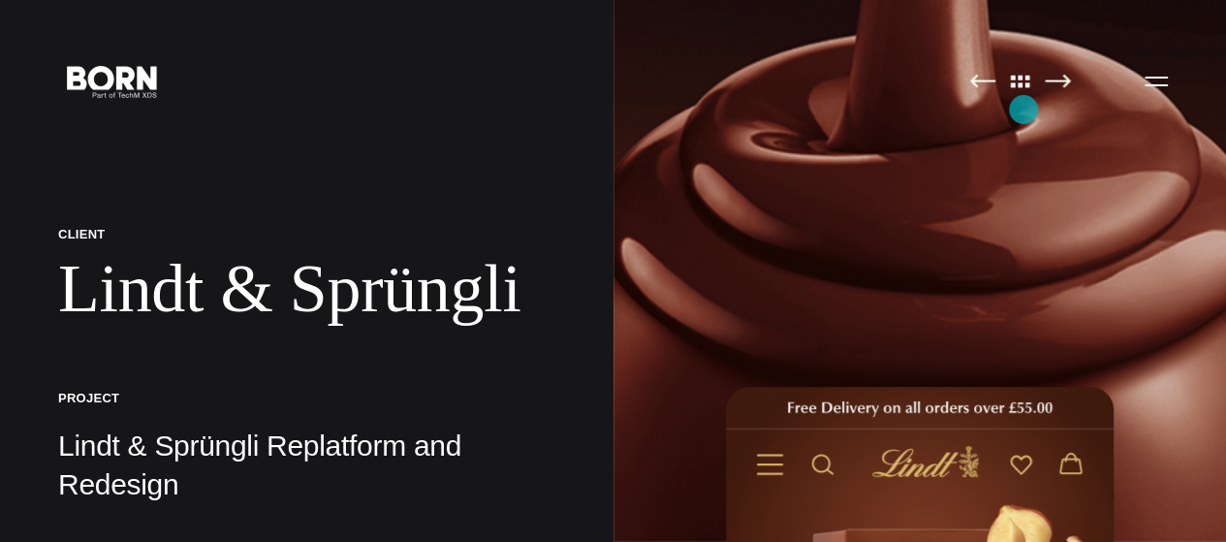
click at [1024, 92] on link at bounding box center [1021, 82] width 41 height 19
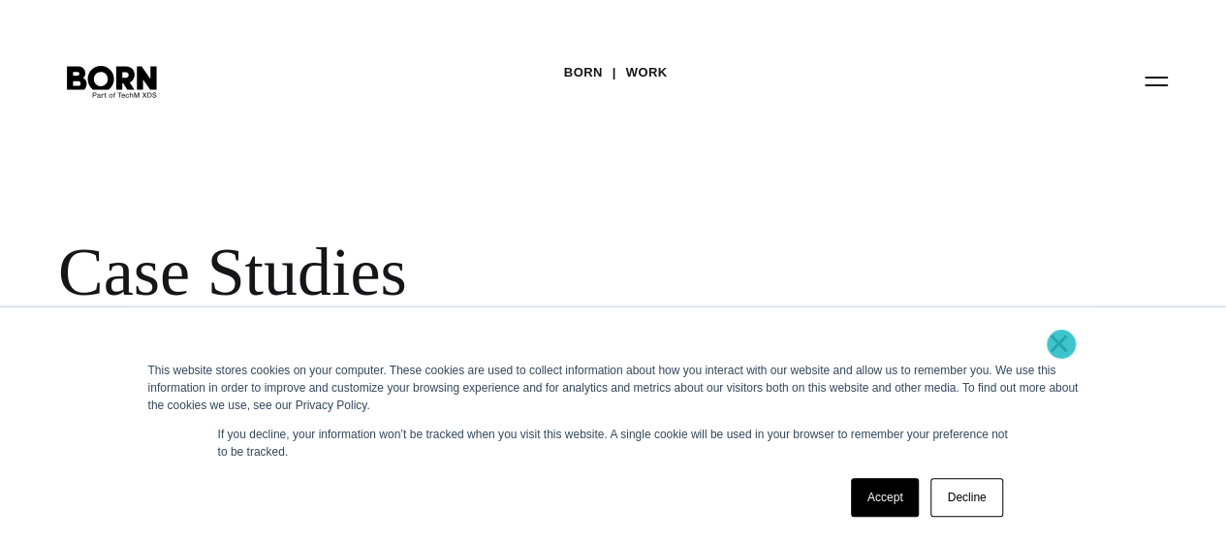
click at [1062, 344] on link "×" at bounding box center [1059, 342] width 23 height 17
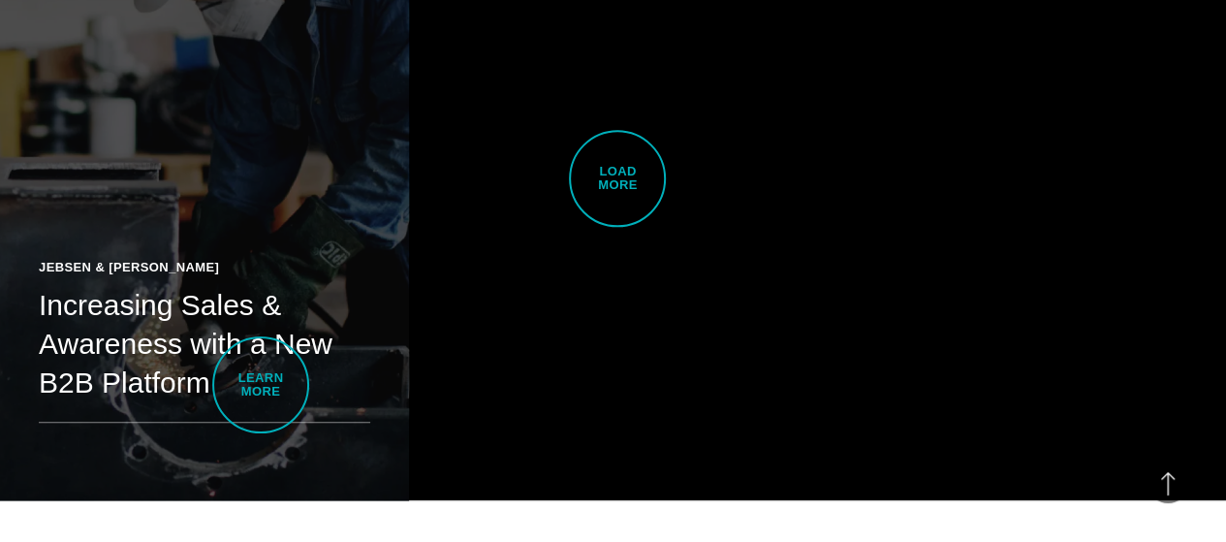
scroll to position [4604, 0]
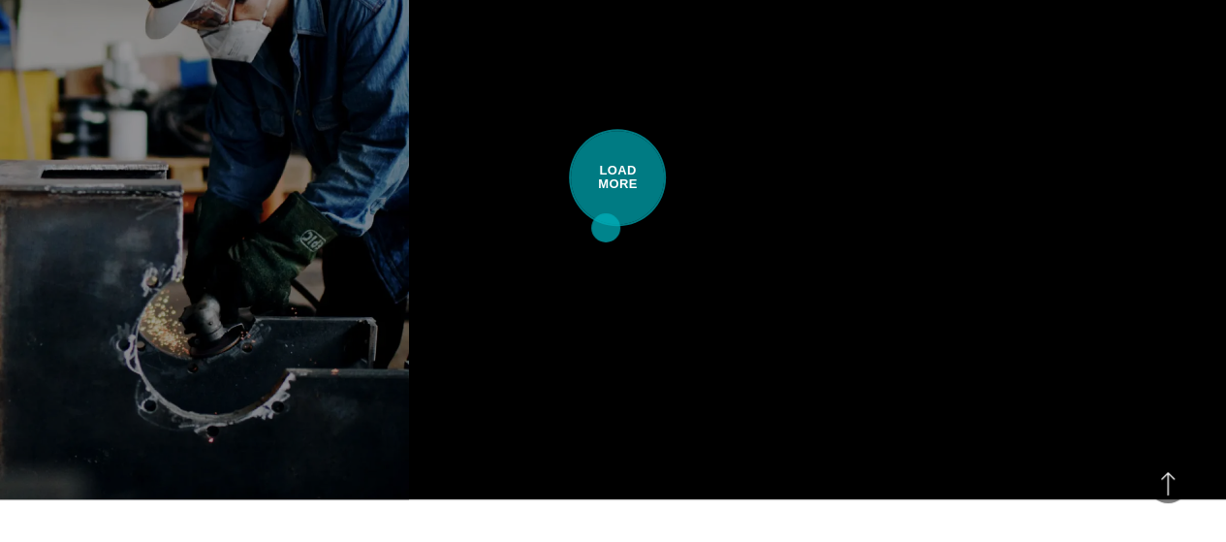
click at [606, 226] on span "Load More" at bounding box center [617, 177] width 97 height 97
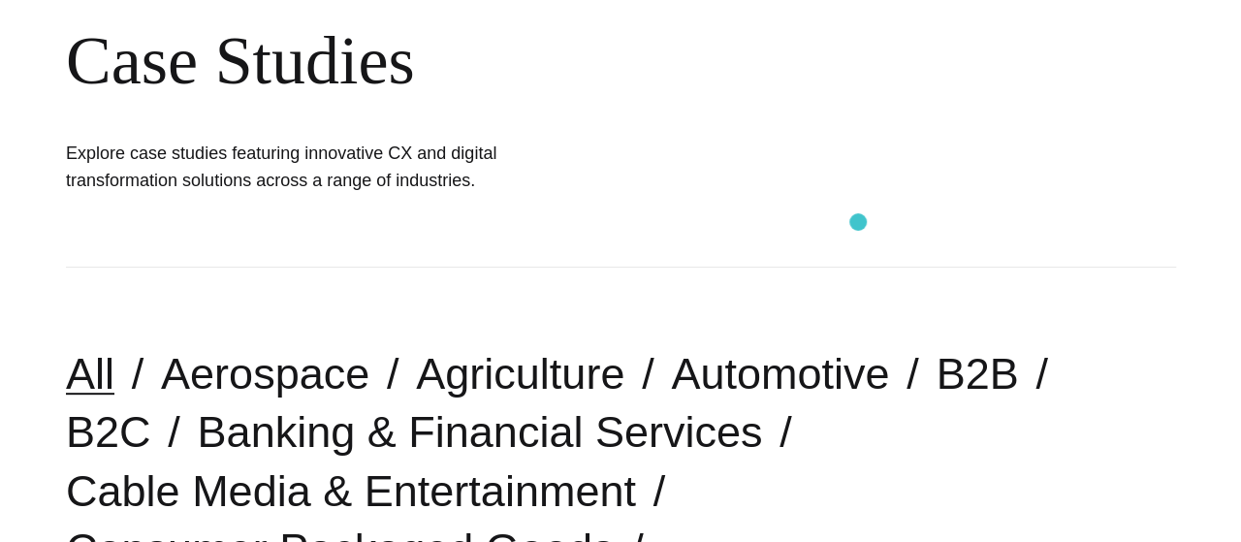
scroll to position [0, 0]
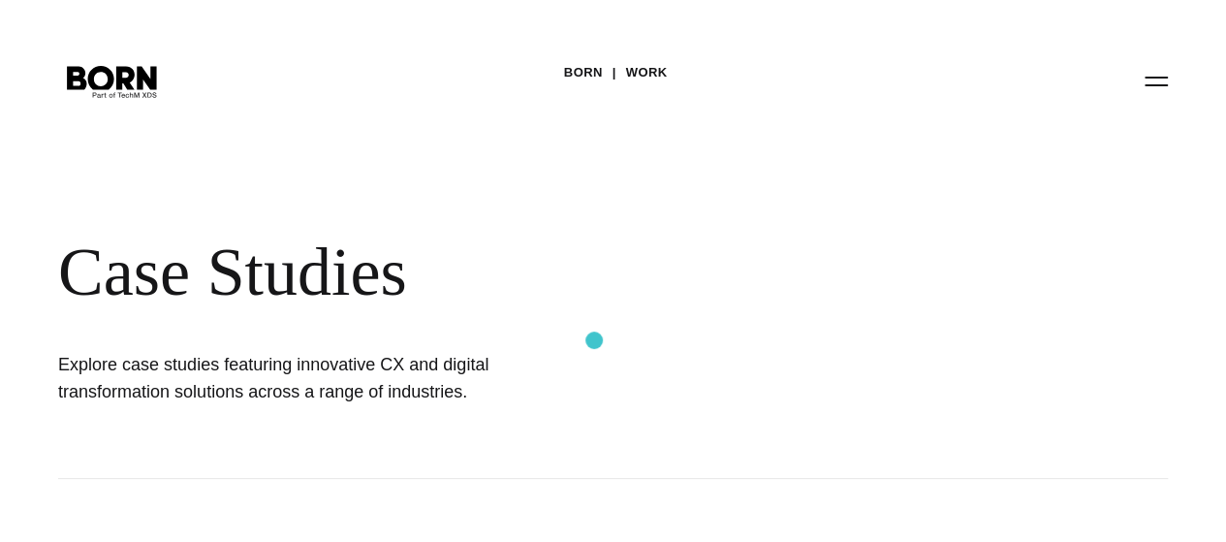
click at [594, 340] on div "BORN Work Case Studies Explore case studies featuring innovative CX and digital…" at bounding box center [613, 239] width 1226 height 479
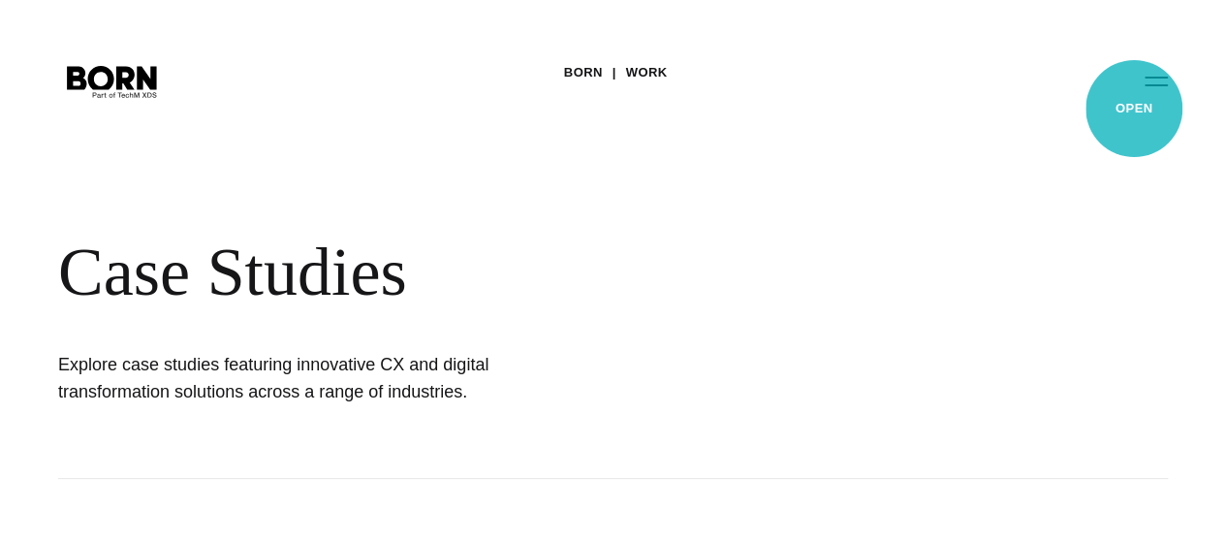
click at [1134, 101] on button "Primary Menu" at bounding box center [1156, 80] width 47 height 41
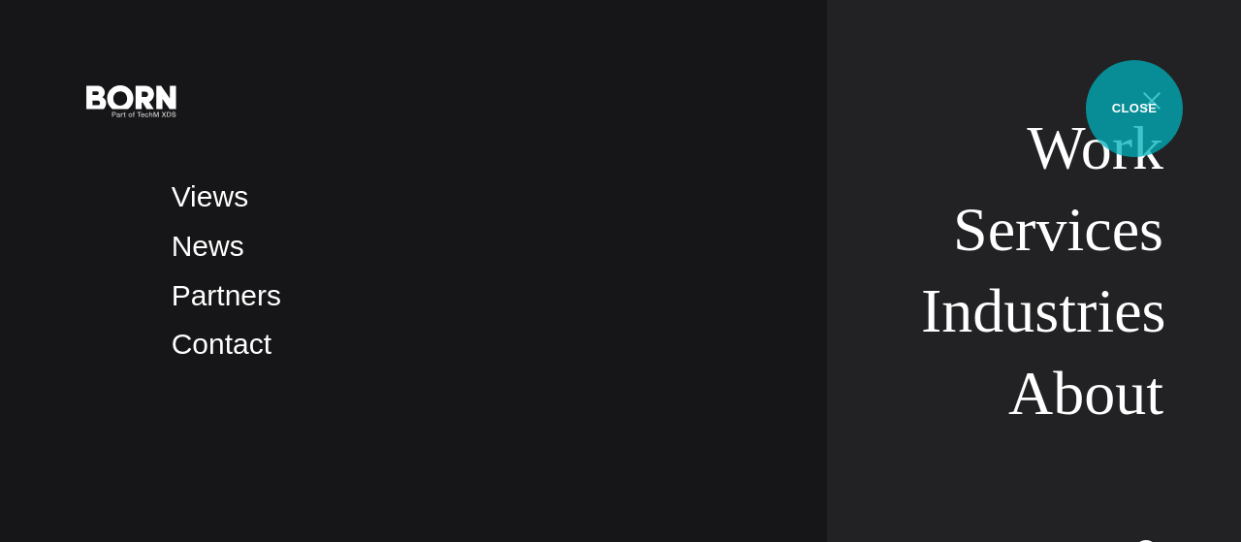
click at [1134, 109] on button "Primary Menu" at bounding box center [1152, 100] width 47 height 41
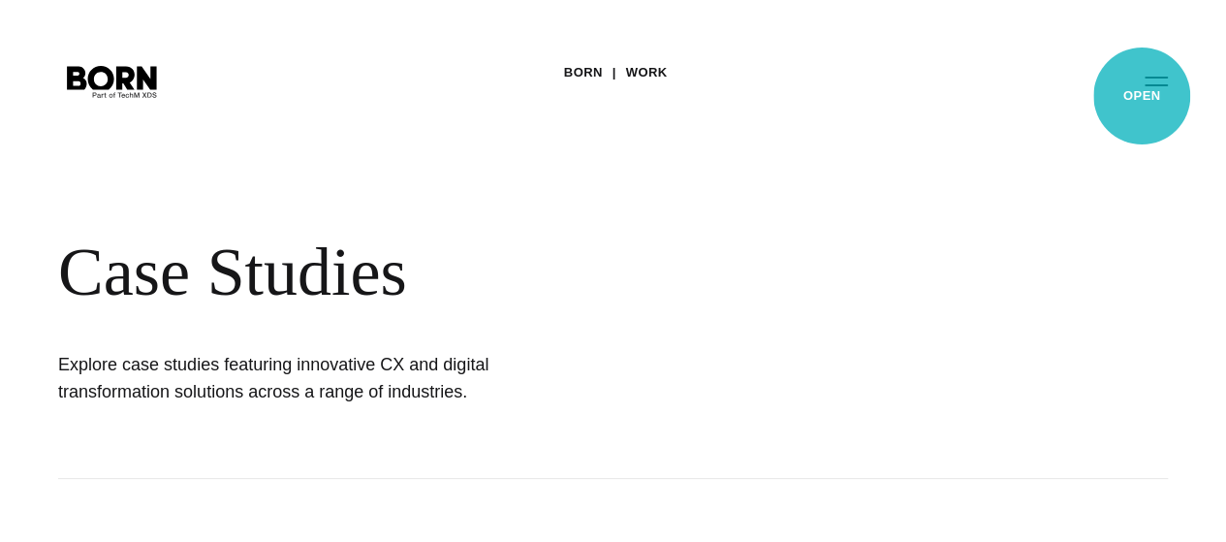
click at [1142, 96] on button "Primary Menu" at bounding box center [1156, 80] width 47 height 41
